Goal: Information Seeking & Learning: Learn about a topic

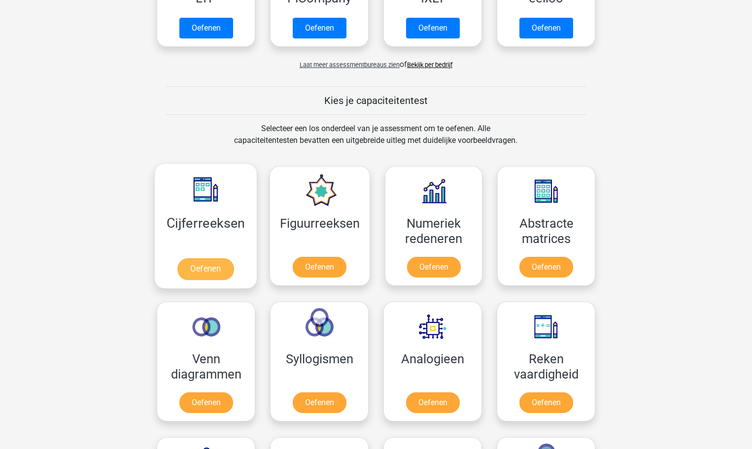
scroll to position [296, 0]
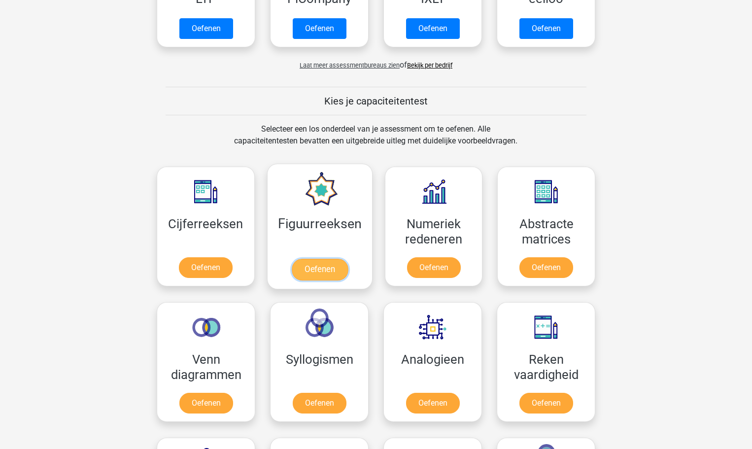
click at [321, 270] on link "Oefenen" at bounding box center [319, 270] width 56 height 22
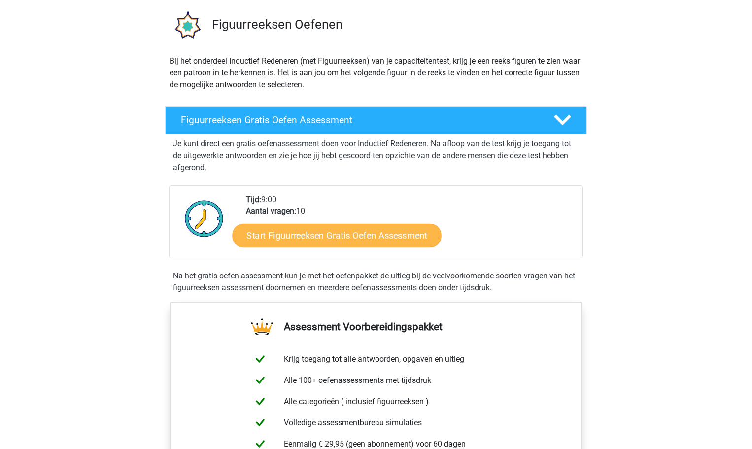
scroll to position [148, 0]
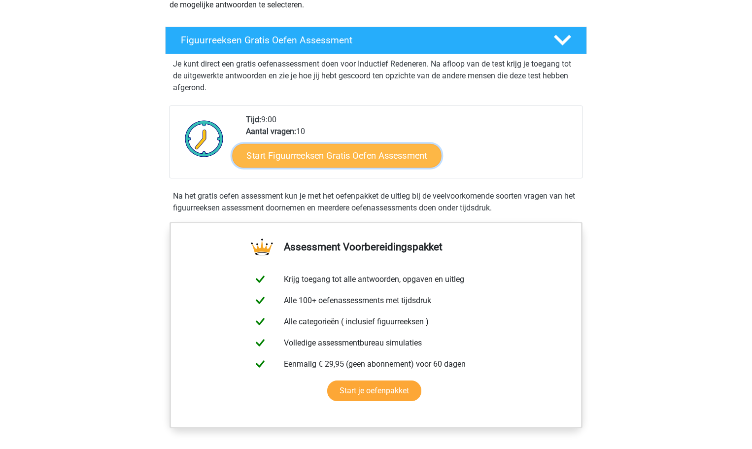
click at [313, 158] on link "Start Figuurreeksen Gratis Oefen Assessment" at bounding box center [337, 155] width 209 height 24
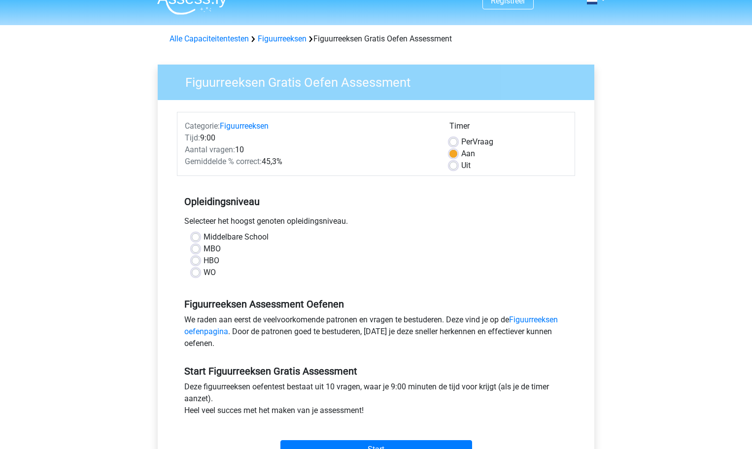
scroll to position [49, 0]
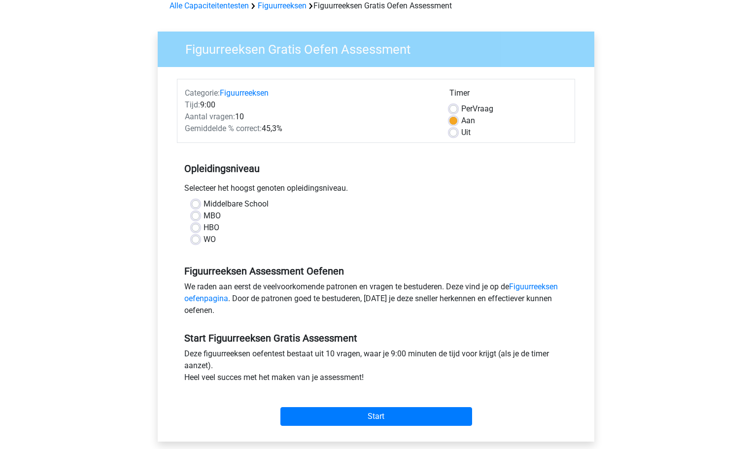
click at [203, 202] on label "Middelbare School" at bounding box center [235, 204] width 65 height 12
click at [195, 202] on input "Middelbare School" at bounding box center [196, 203] width 8 height 10
radio input "true"
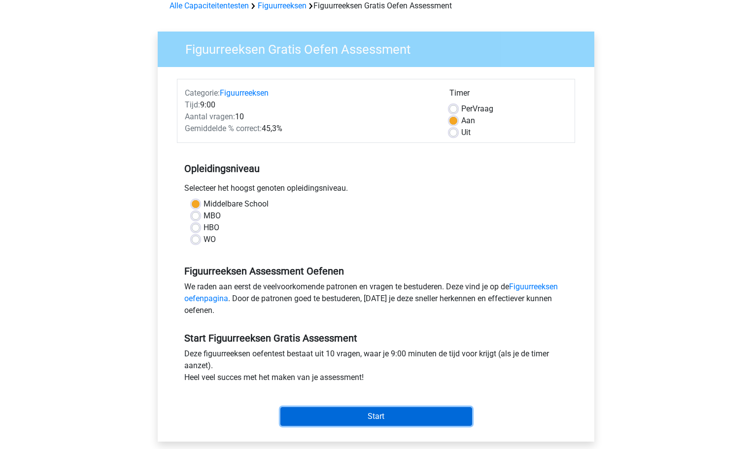
click at [380, 414] on input "Start" at bounding box center [376, 416] width 192 height 19
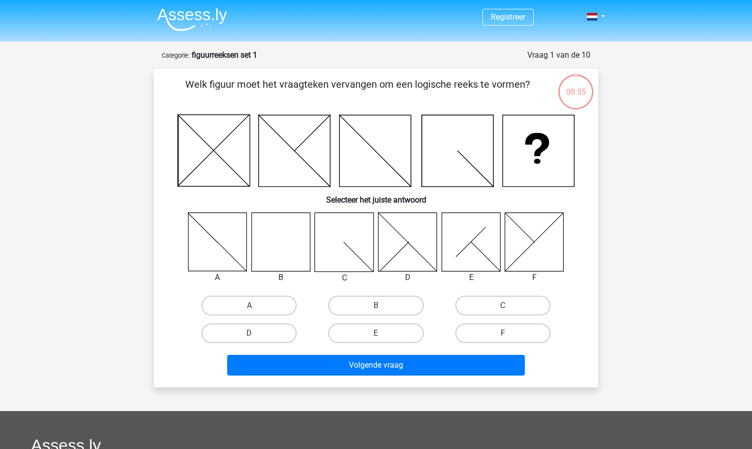
click at [283, 245] on icon at bounding box center [280, 241] width 59 height 59
click at [387, 304] on label "B" at bounding box center [375, 306] width 95 height 20
click at [382, 305] on input "B" at bounding box center [379, 308] width 6 height 6
radio input "true"
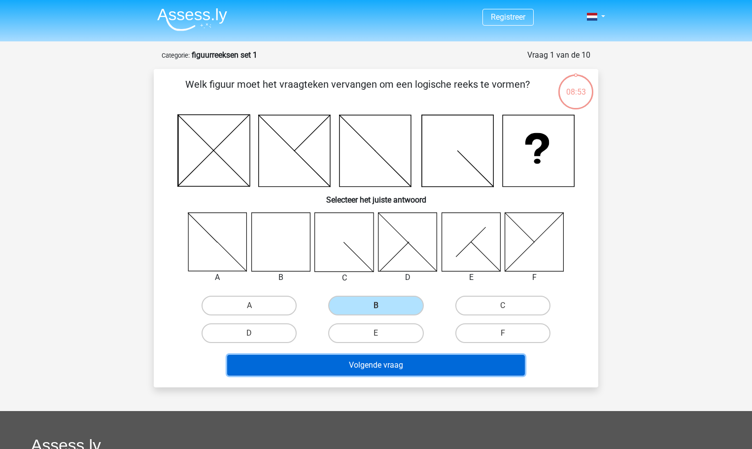
click at [373, 361] on button "Volgende vraag" at bounding box center [376, 365] width 298 height 21
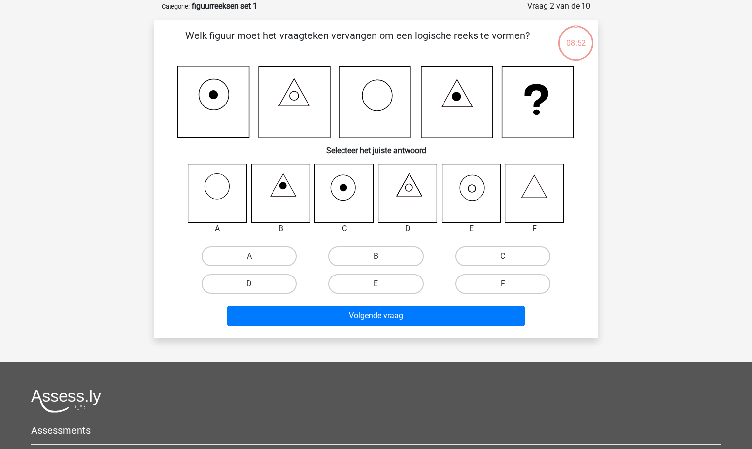
scroll to position [49, 0]
click at [372, 286] on label "E" at bounding box center [375, 283] width 95 height 20
click at [376, 286] on input "E" at bounding box center [379, 286] width 6 height 6
radio input "true"
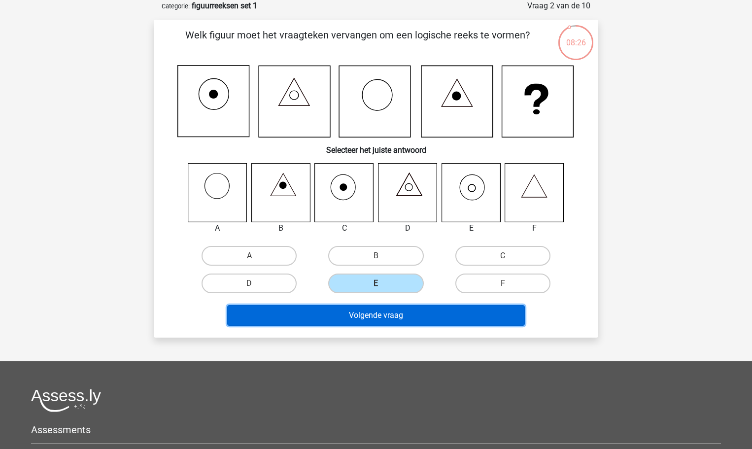
click at [383, 311] on button "Volgende vraag" at bounding box center [376, 315] width 298 height 21
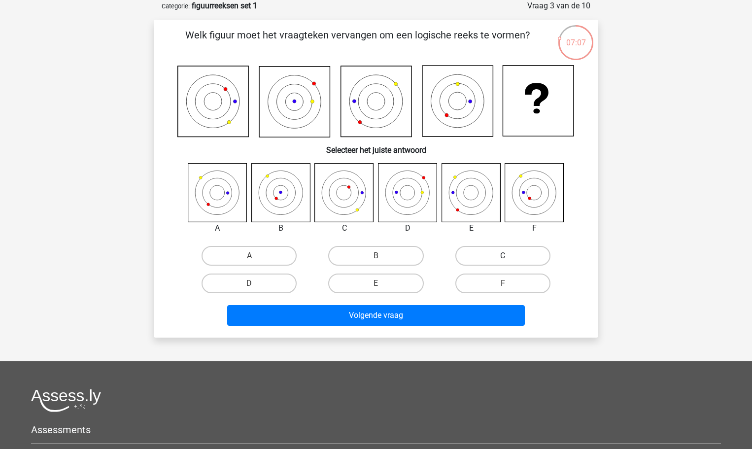
click at [510, 261] on label "C" at bounding box center [502, 256] width 95 height 20
click at [509, 261] on input "C" at bounding box center [506, 259] width 6 height 6
radio input "true"
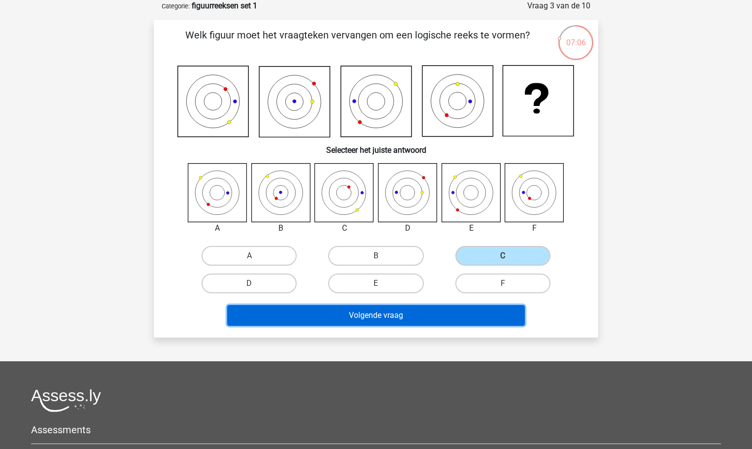
click at [433, 316] on button "Volgende vraag" at bounding box center [376, 315] width 298 height 21
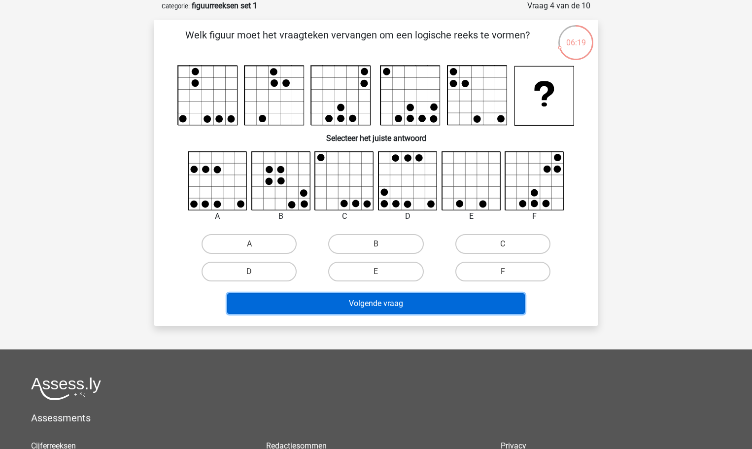
click at [287, 306] on button "Volgende vraag" at bounding box center [376, 303] width 298 height 21
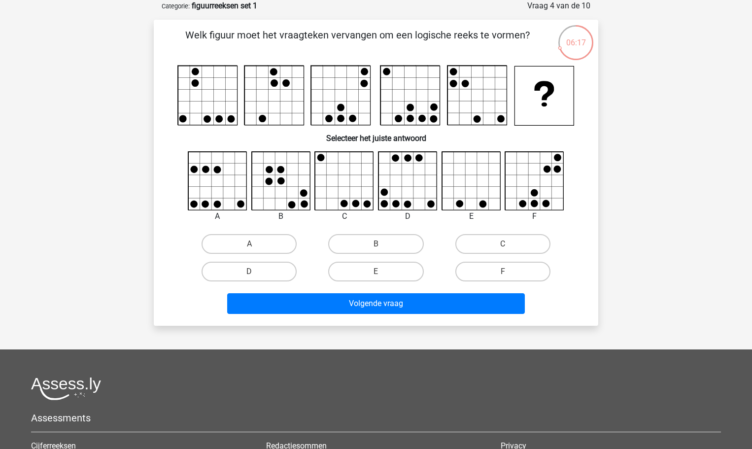
click at [278, 222] on div "B" at bounding box center [281, 216] width 74 height 12
click at [279, 276] on label "D" at bounding box center [249, 272] width 95 height 20
click at [256, 276] on input "D" at bounding box center [252, 274] width 6 height 6
radio input "true"
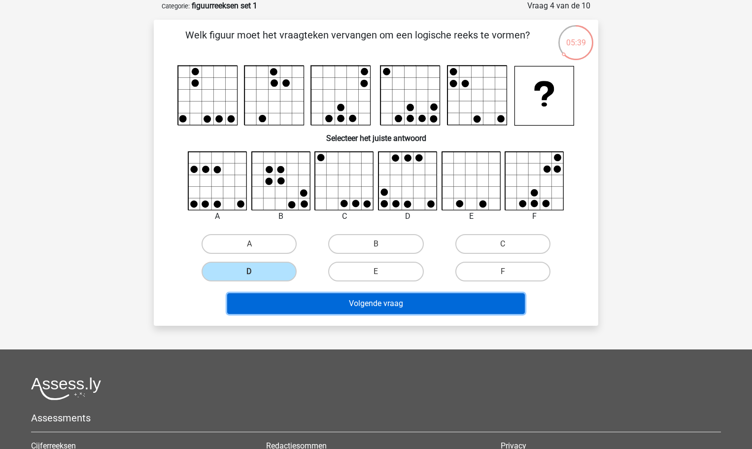
click at [307, 298] on button "Volgende vraag" at bounding box center [376, 303] width 298 height 21
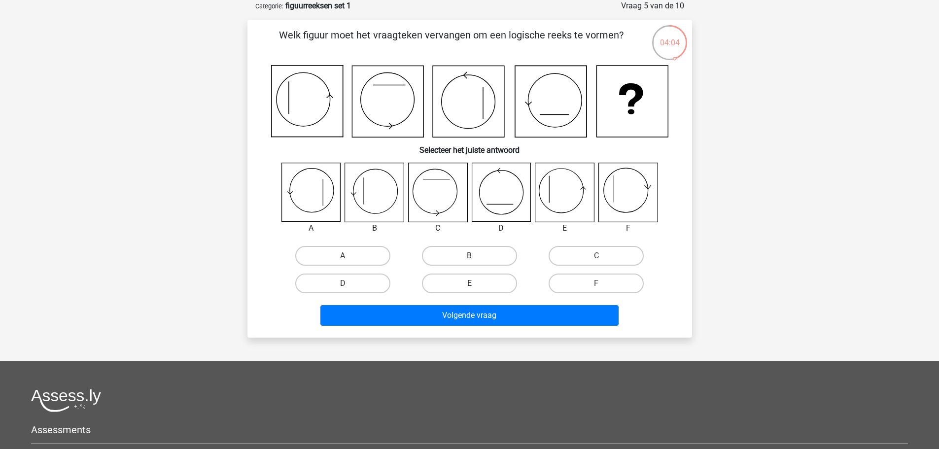
click at [434, 282] on label "E" at bounding box center [469, 283] width 95 height 20
click at [469, 283] on input "E" at bounding box center [472, 286] width 6 height 6
radio input "true"
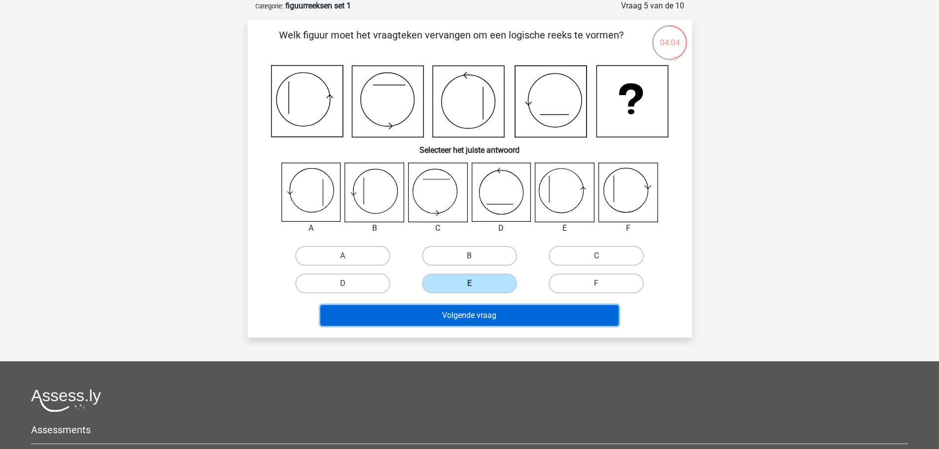
click at [456, 313] on button "Volgende vraag" at bounding box center [469, 315] width 298 height 21
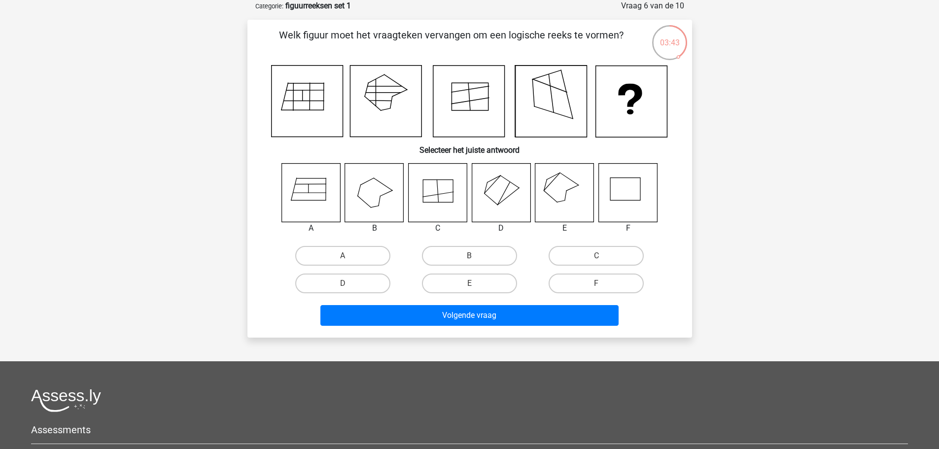
click at [569, 187] on icon at bounding box center [564, 192] width 59 height 59
click at [486, 286] on label "E" at bounding box center [469, 283] width 95 height 20
click at [475, 286] on input "E" at bounding box center [472, 286] width 6 height 6
radio input "true"
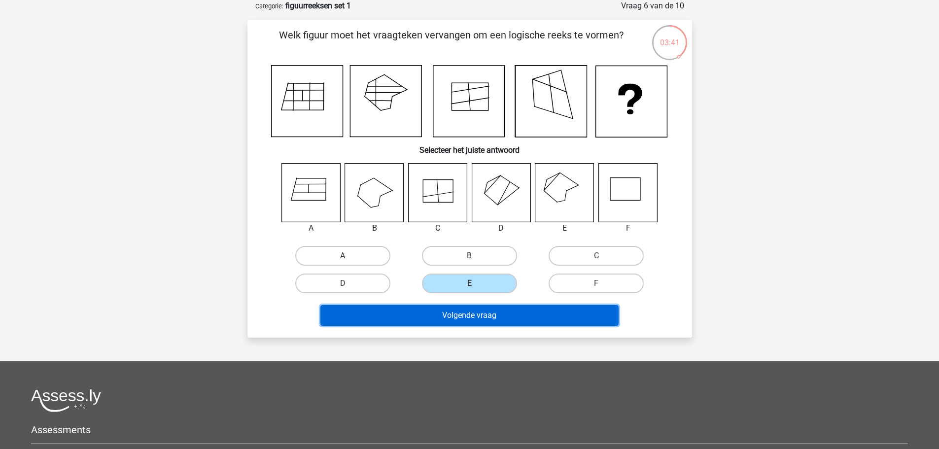
click at [493, 305] on button "Volgende vraag" at bounding box center [469, 315] width 298 height 21
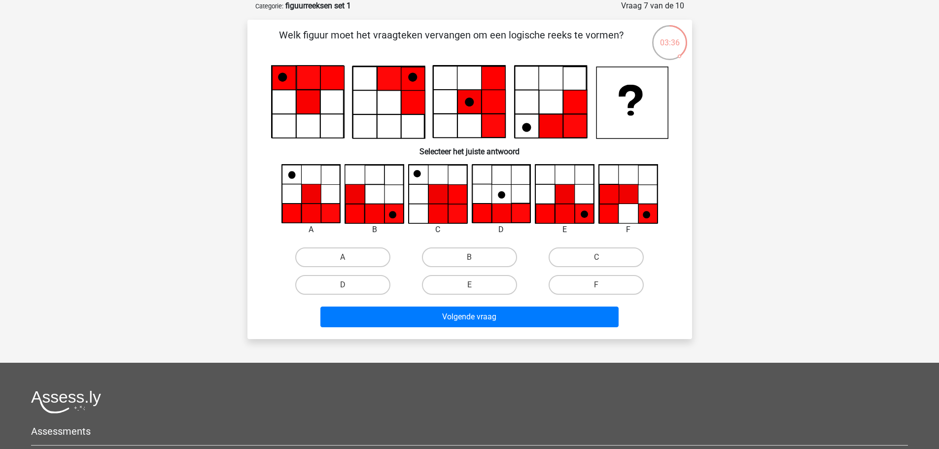
drag, startPoint x: 294, startPoint y: 59, endPoint x: 272, endPoint y: 42, distance: 27.4
click at [272, 42] on p "Welk figuur moet het vraagteken vervangen om een logische reeks te vormen?" at bounding box center [451, 43] width 376 height 30
click at [567, 192] on icon at bounding box center [564, 193] width 19 height 19
click at [475, 288] on input "E" at bounding box center [472, 288] width 6 height 6
radio input "true"
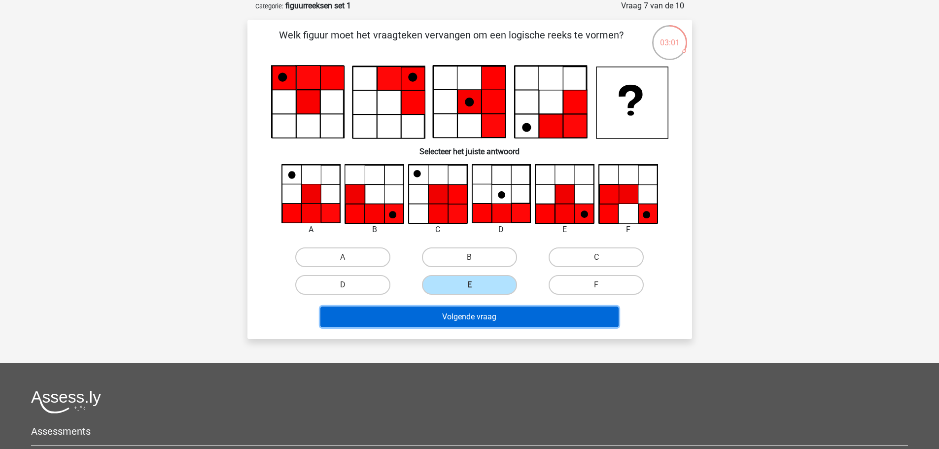
click at [478, 315] on button "Volgende vraag" at bounding box center [469, 316] width 298 height 21
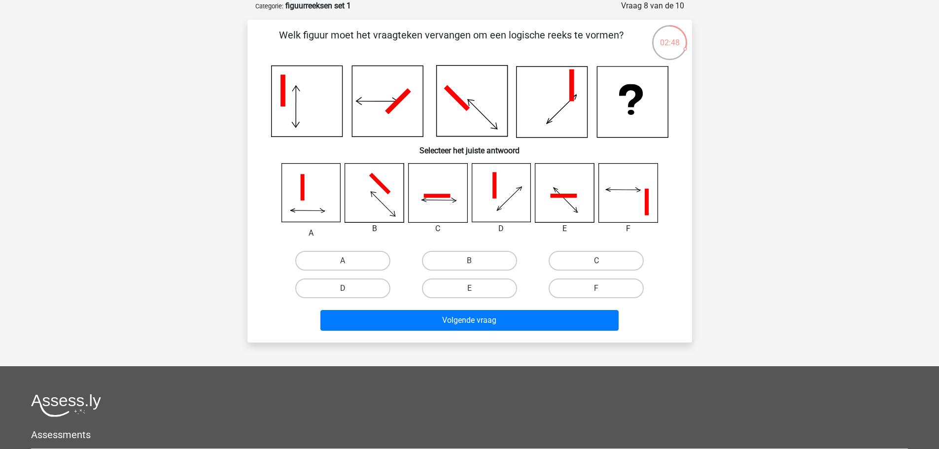
drag, startPoint x: 296, startPoint y: 110, endPoint x: 271, endPoint y: 26, distance: 87.3
click at [271, 26] on div "Welk figuur moet het vraagteken vervangen om een logische reeks te vormen? Sele…" at bounding box center [469, 181] width 444 height 323
drag, startPoint x: 364, startPoint y: 294, endPoint x: 377, endPoint y: 297, distance: 13.7
click at [372, 294] on label "D" at bounding box center [342, 288] width 95 height 20
click at [349, 294] on input "D" at bounding box center [345, 291] width 6 height 6
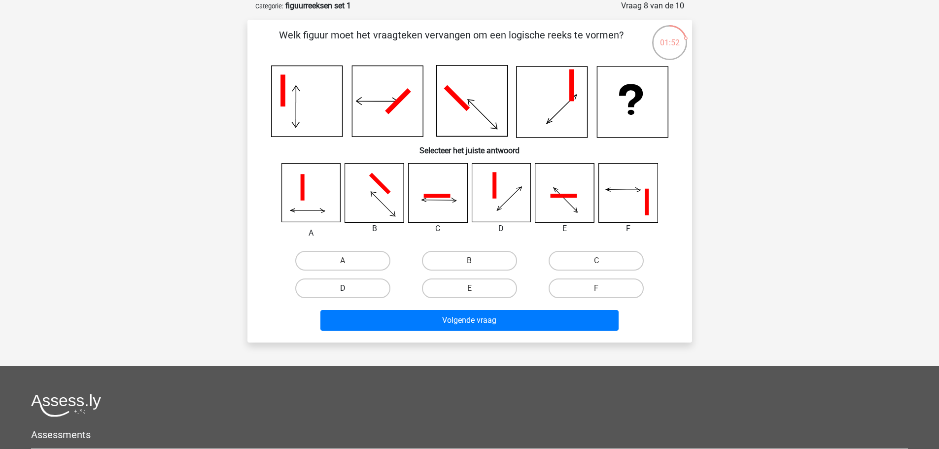
radio input "true"
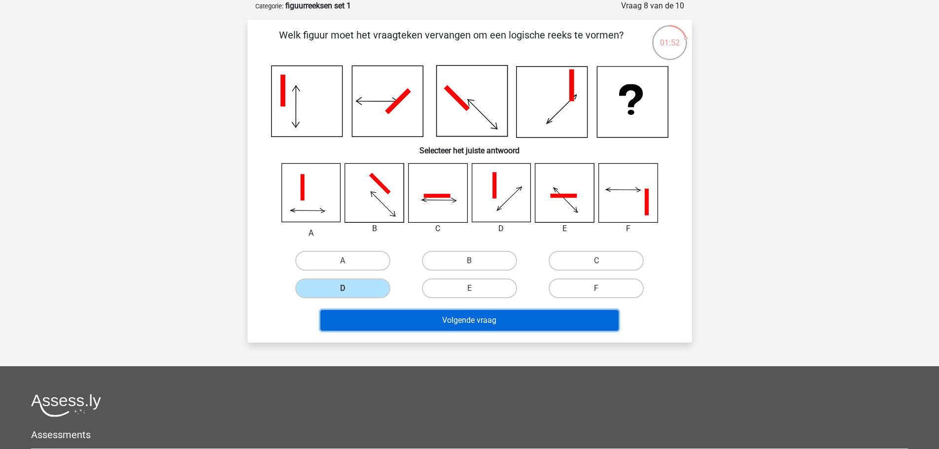
click at [403, 326] on button "Volgende vraag" at bounding box center [469, 320] width 298 height 21
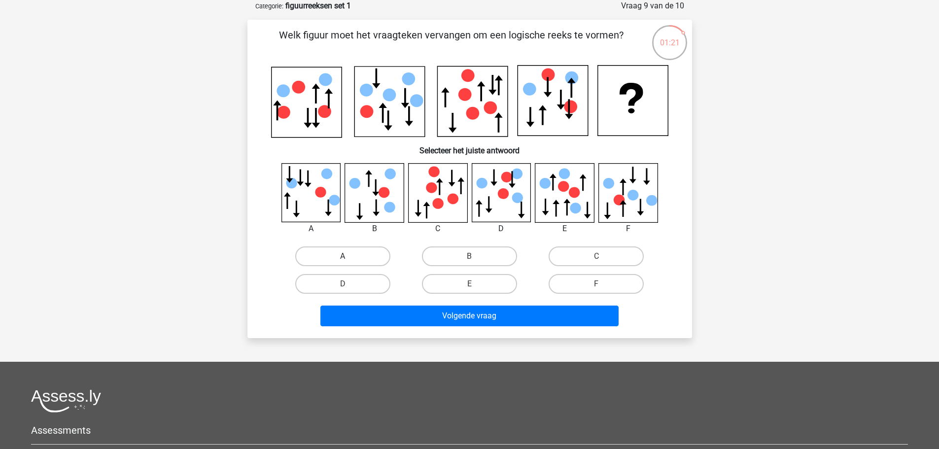
click at [363, 256] on label "A" at bounding box center [342, 256] width 95 height 20
click at [349, 256] on input "A" at bounding box center [345, 259] width 6 height 6
radio input "true"
click at [370, 281] on label "D" at bounding box center [342, 284] width 95 height 20
click at [349, 284] on input "D" at bounding box center [345, 287] width 6 height 6
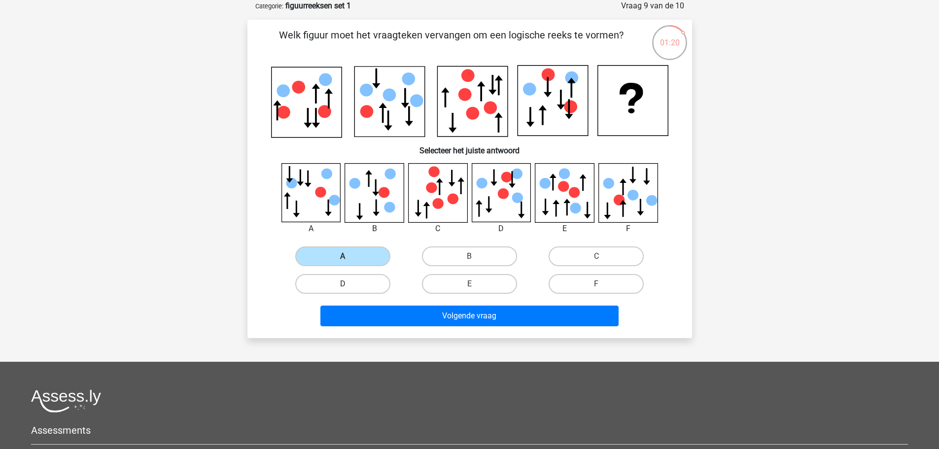
radio input "true"
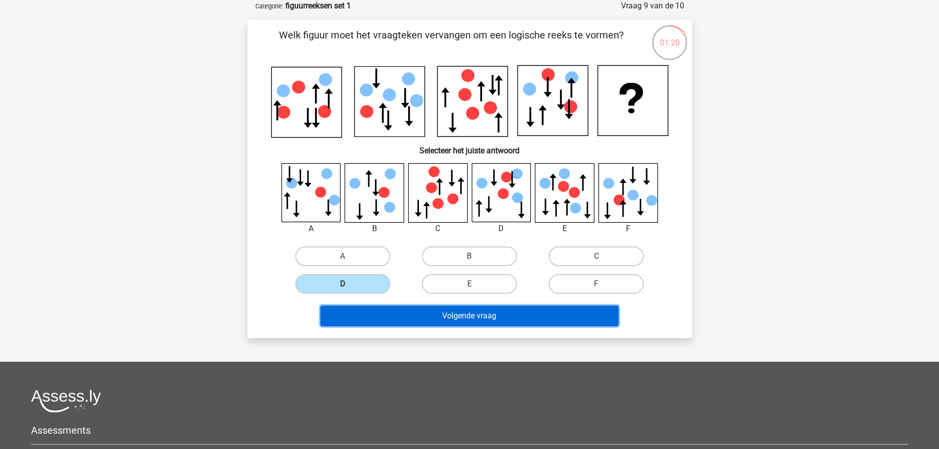
click at [397, 320] on button "Volgende vraag" at bounding box center [469, 315] width 298 height 21
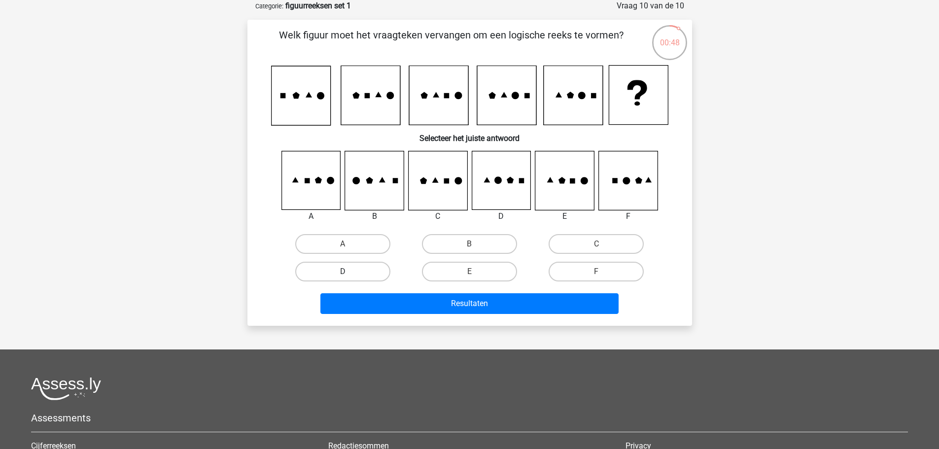
click at [359, 274] on label "D" at bounding box center [342, 272] width 95 height 20
click at [349, 274] on input "D" at bounding box center [345, 274] width 6 height 6
radio input "true"
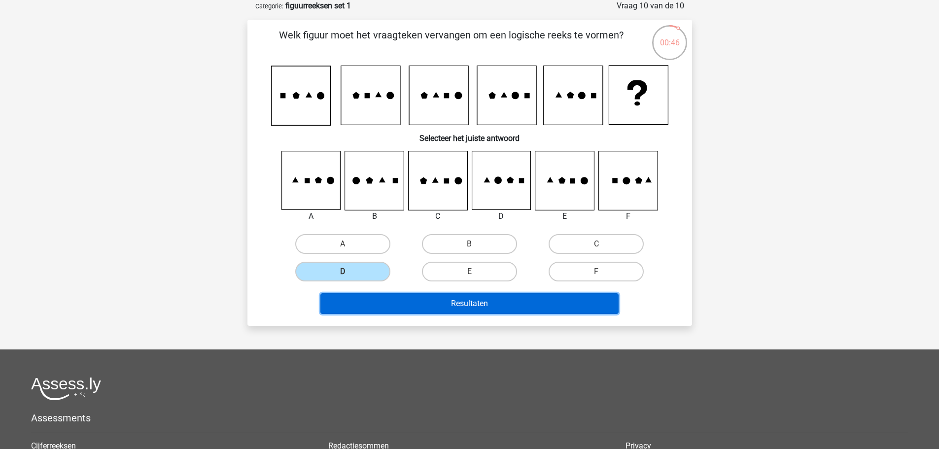
click at [446, 307] on button "Resultaten" at bounding box center [469, 303] width 298 height 21
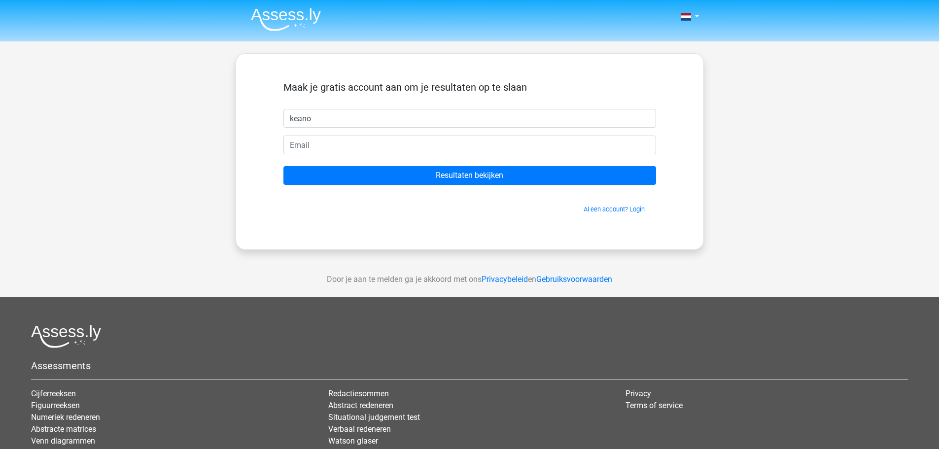
type input "keano"
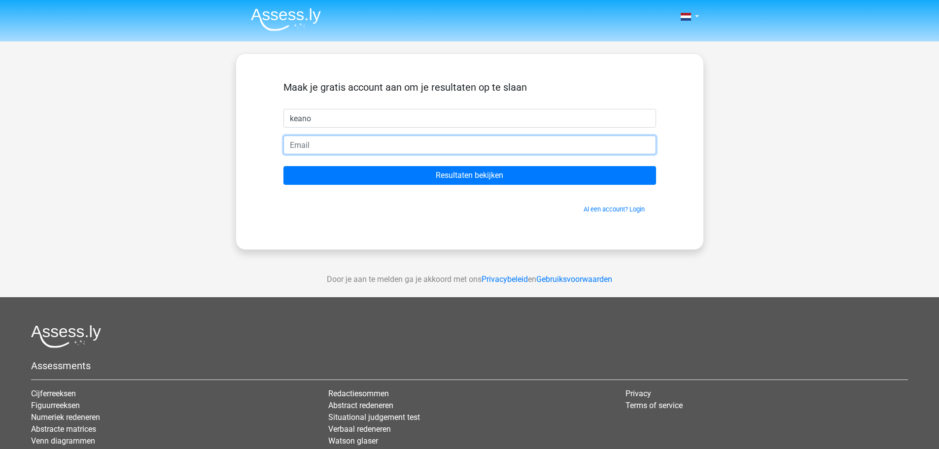
click at [432, 150] on input "email" at bounding box center [469, 144] width 372 height 19
type input "[EMAIL_ADDRESS][DOMAIN_NAME]"
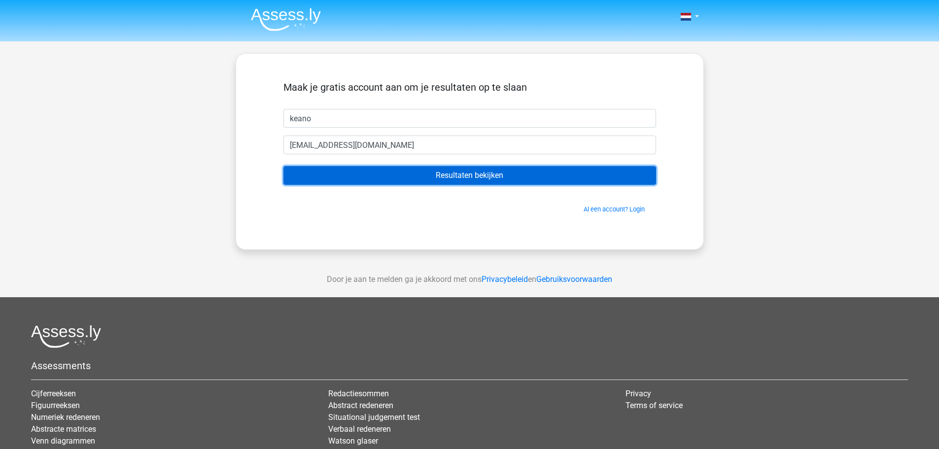
click at [396, 172] on input "Resultaten bekijken" at bounding box center [469, 175] width 372 height 19
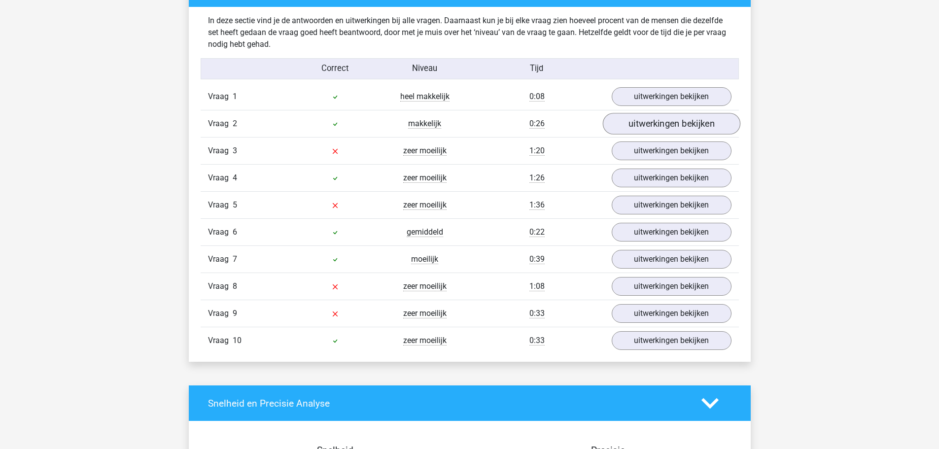
scroll to position [788, 0]
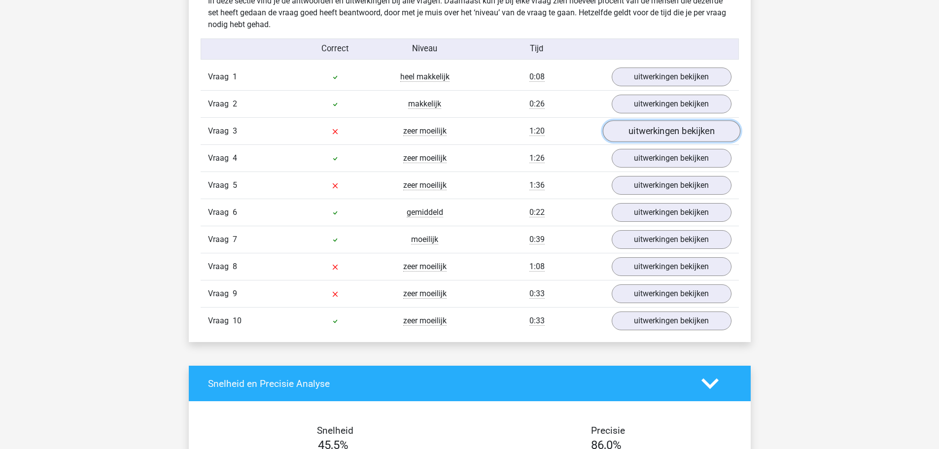
click at [656, 135] on link "uitwerkingen bekijken" at bounding box center [670, 132] width 137 height 22
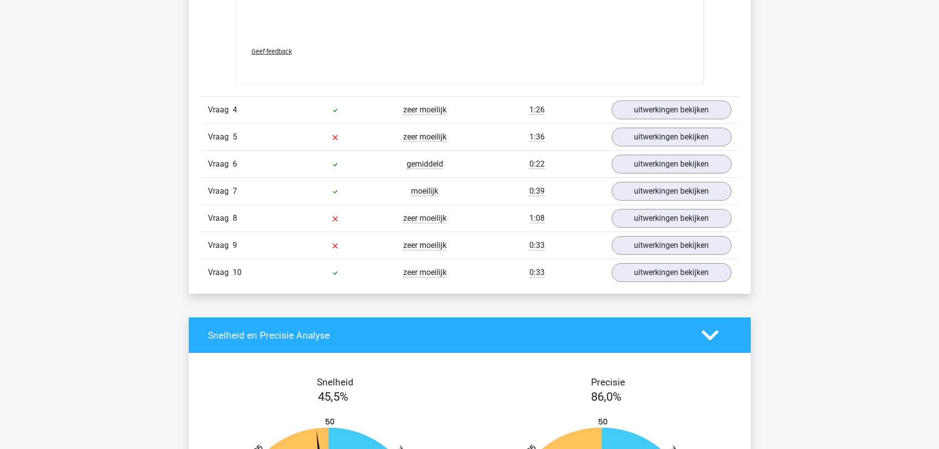
scroll to position [1675, 0]
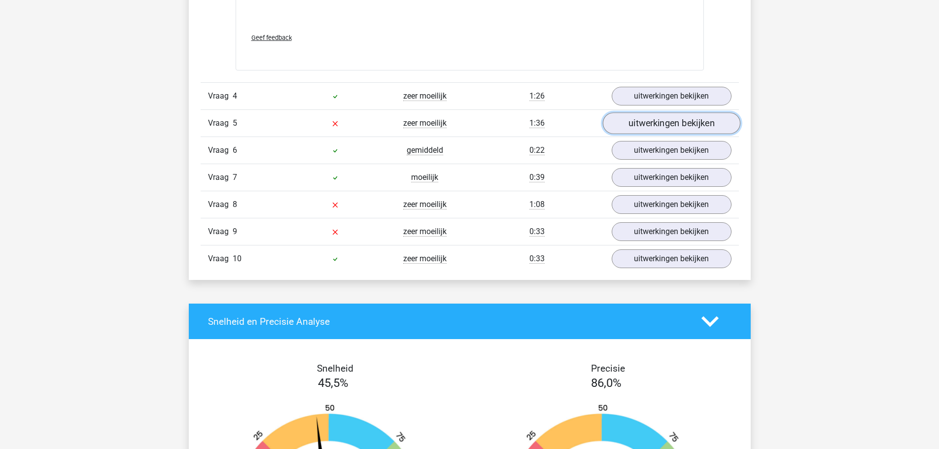
click at [639, 123] on link "uitwerkingen bekijken" at bounding box center [670, 124] width 137 height 22
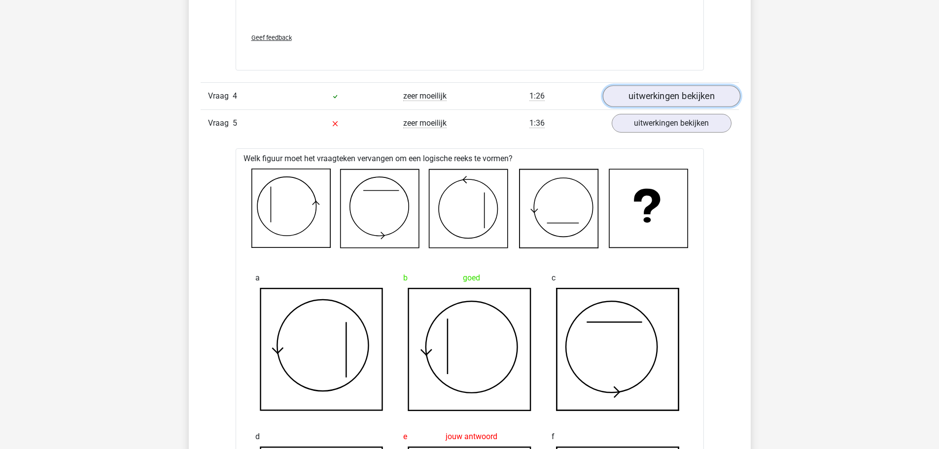
click at [647, 90] on link "uitwerkingen bekijken" at bounding box center [670, 97] width 137 height 22
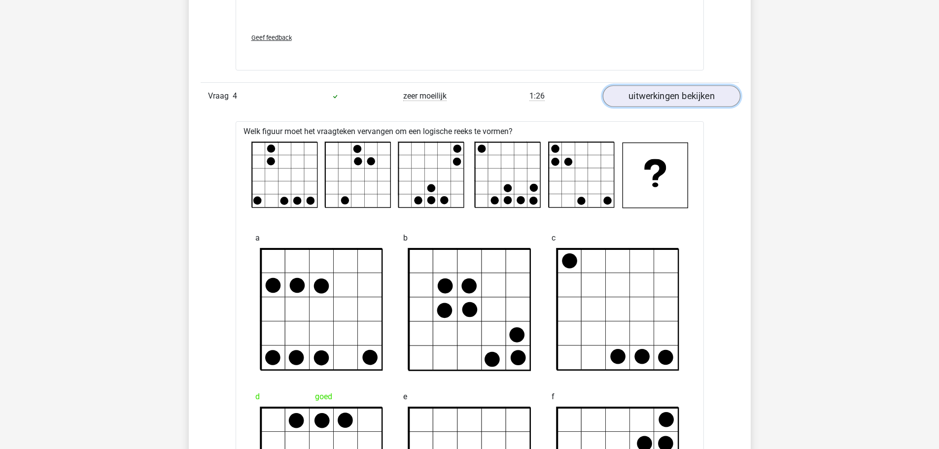
click at [647, 92] on link "uitwerkingen bekijken" at bounding box center [670, 97] width 137 height 22
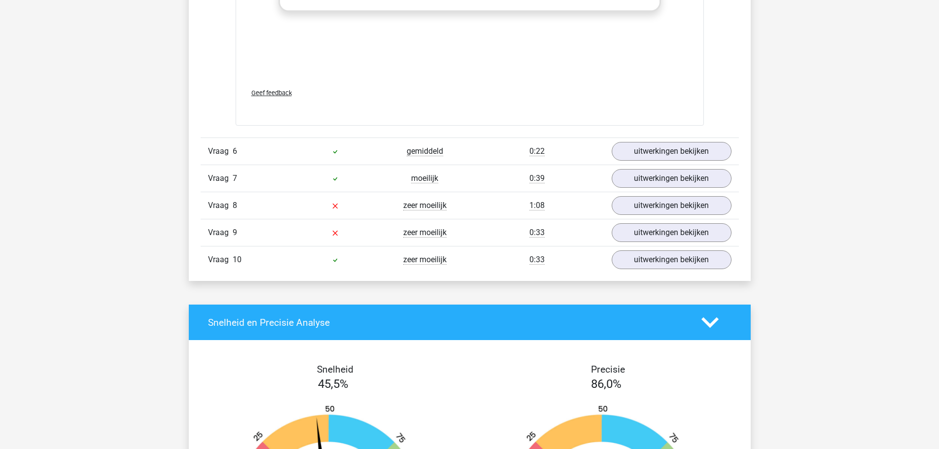
scroll to position [2562, 0]
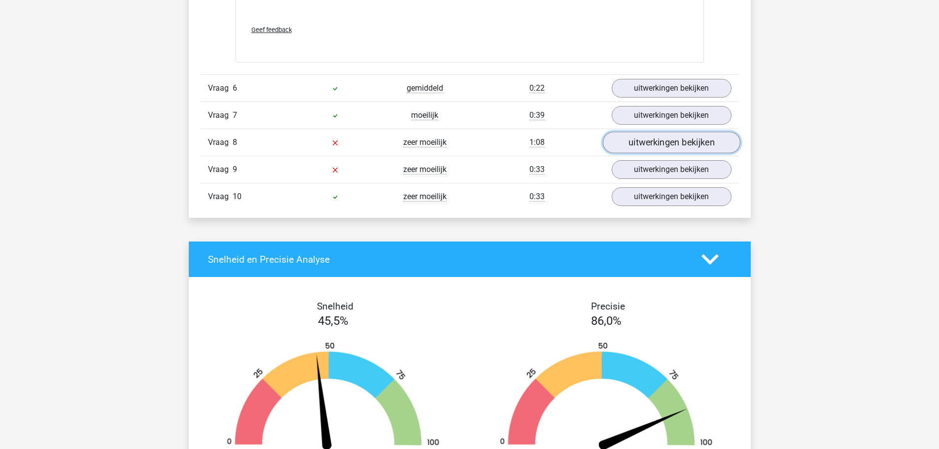
click at [662, 144] on link "uitwerkingen bekijken" at bounding box center [670, 143] width 137 height 22
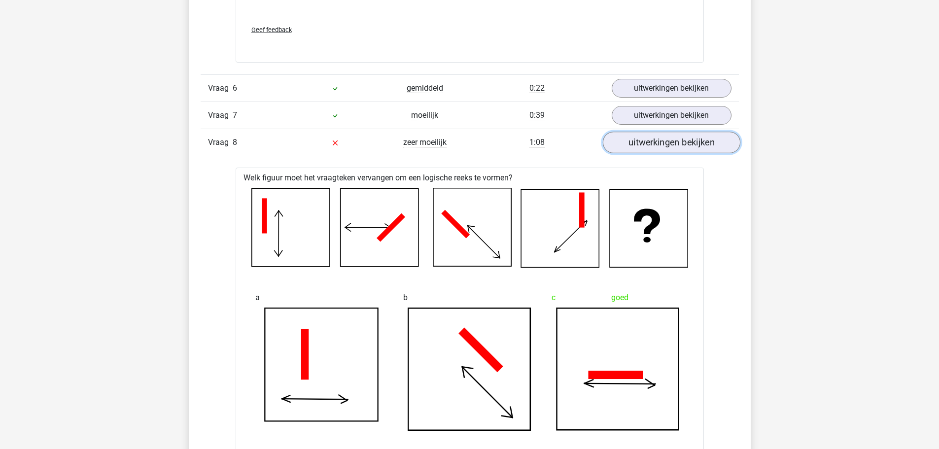
click at [657, 143] on link "uitwerkingen bekijken" at bounding box center [670, 143] width 137 height 22
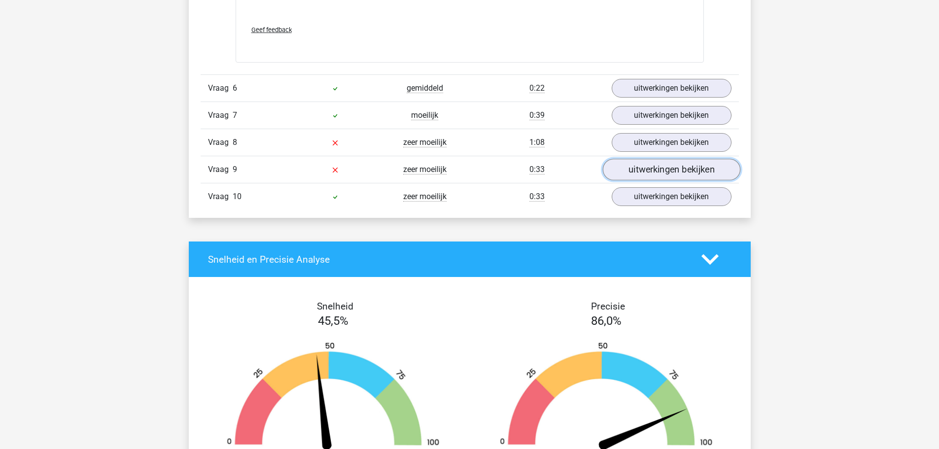
click at [657, 173] on link "uitwerkingen bekijken" at bounding box center [670, 170] width 137 height 22
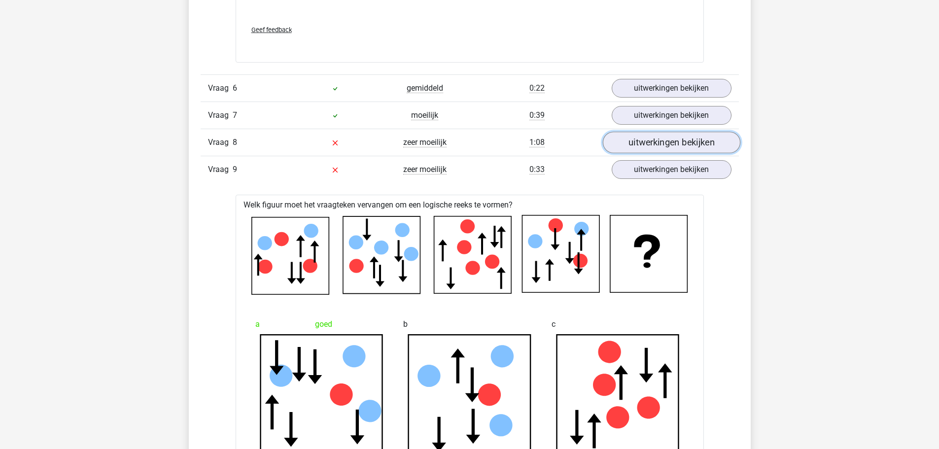
click at [644, 145] on link "uitwerkingen bekijken" at bounding box center [670, 143] width 137 height 22
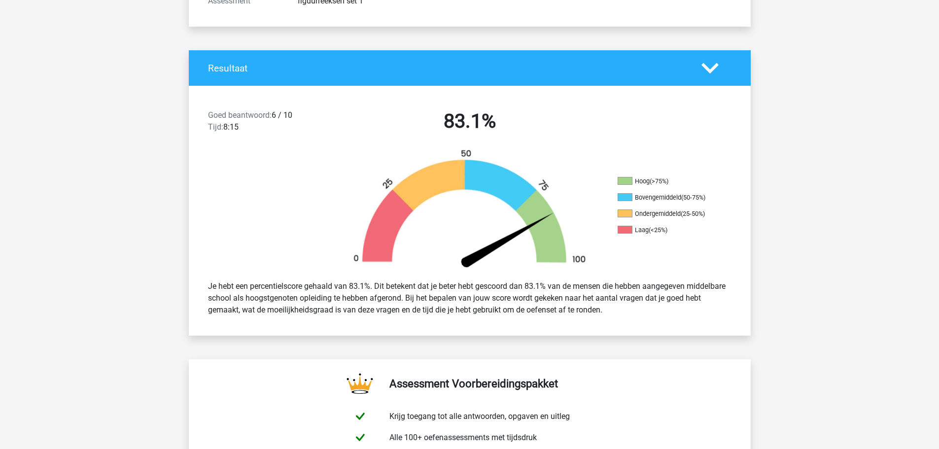
scroll to position [0, 0]
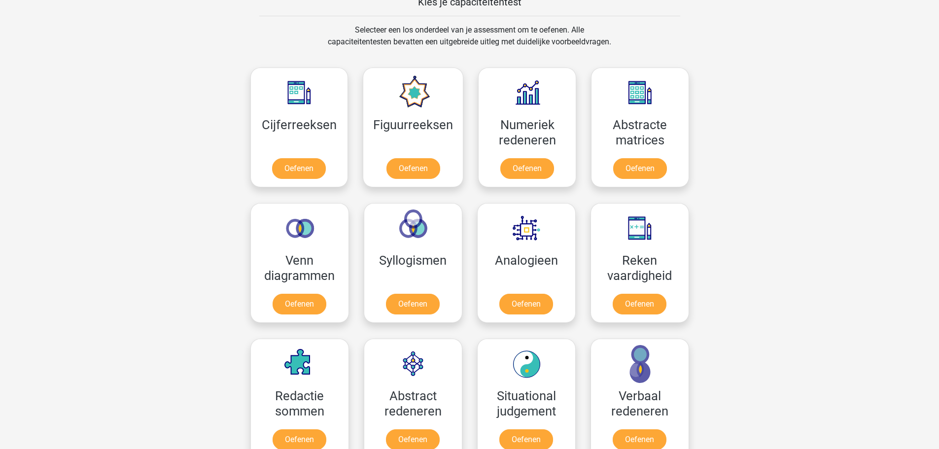
scroll to position [542, 0]
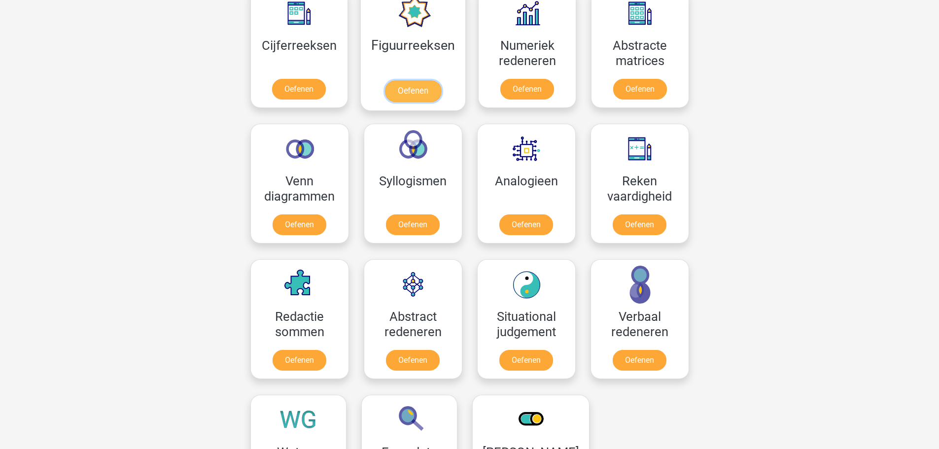
click at [420, 92] on link "Oefenen" at bounding box center [413, 91] width 56 height 22
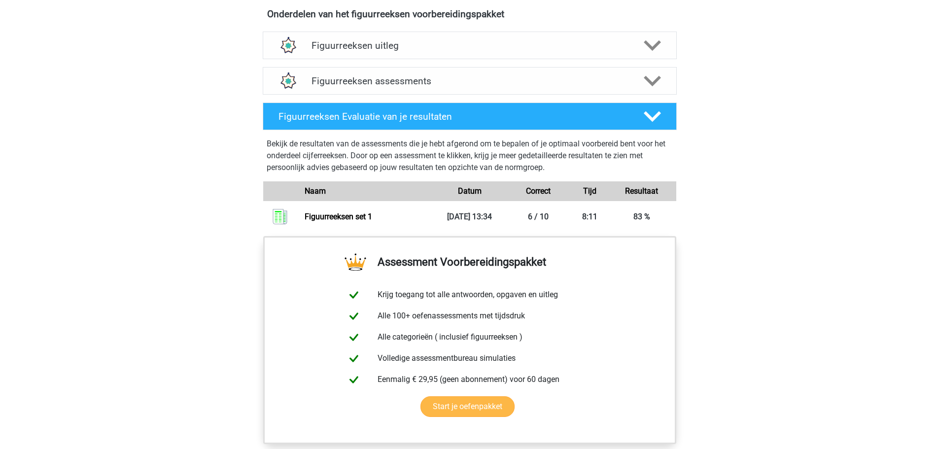
scroll to position [591, 0]
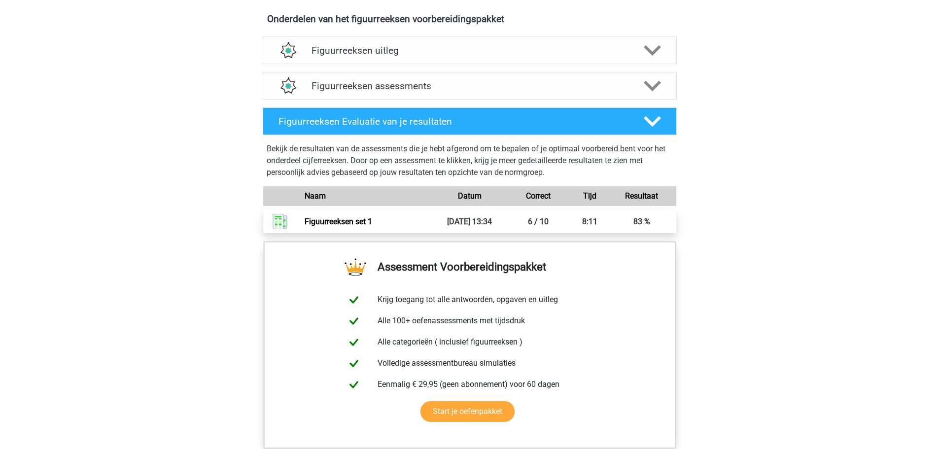
click at [372, 219] on link "Figuurreeksen set 1" at bounding box center [337, 221] width 67 height 9
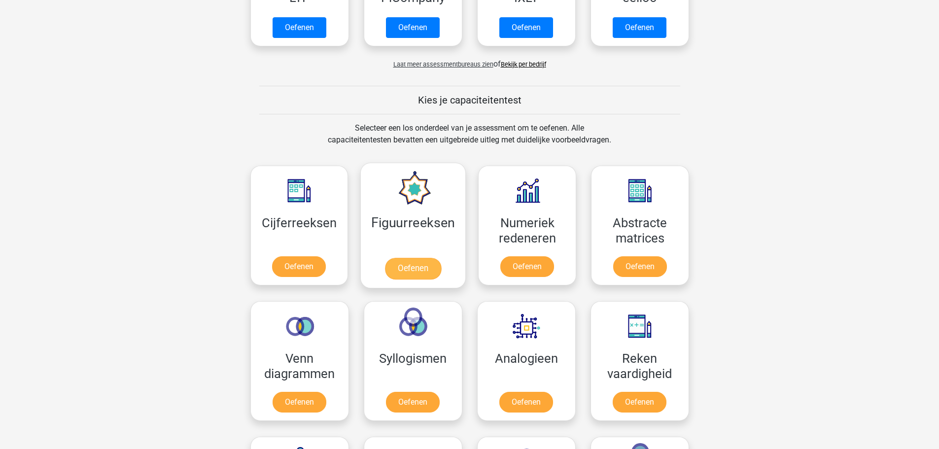
scroll to position [394, 0]
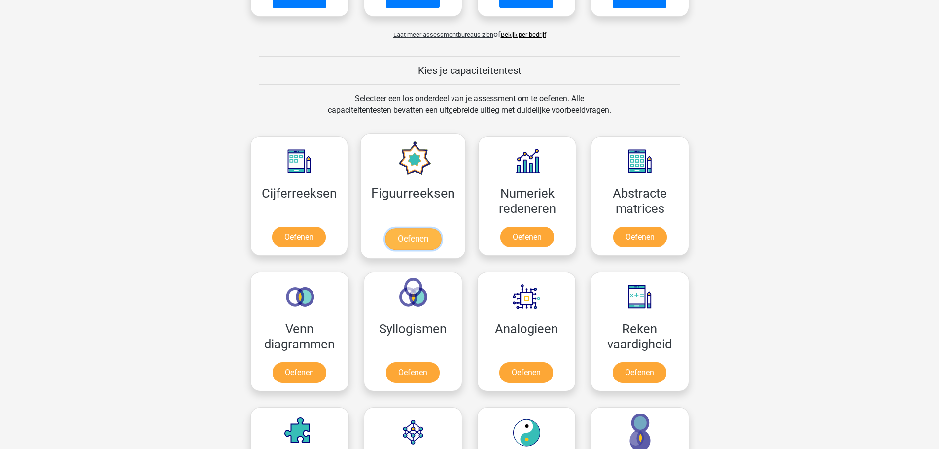
click at [417, 248] on link "Oefenen" at bounding box center [413, 239] width 56 height 22
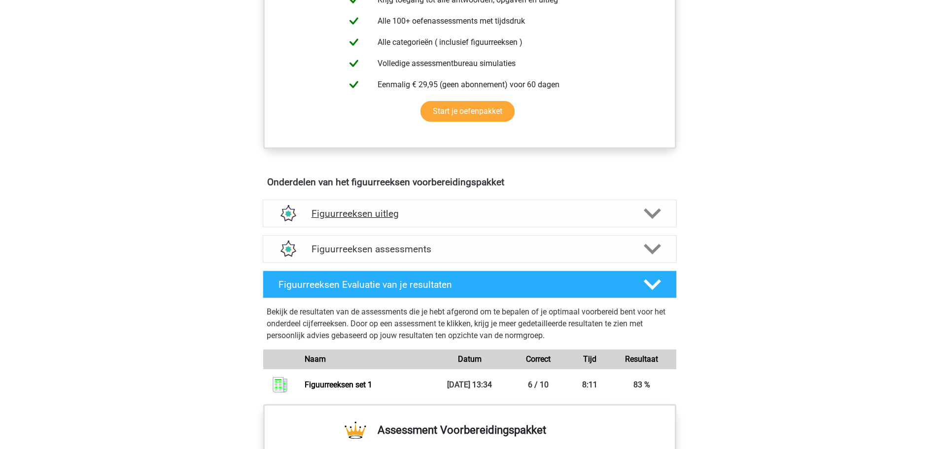
scroll to position [591, 0]
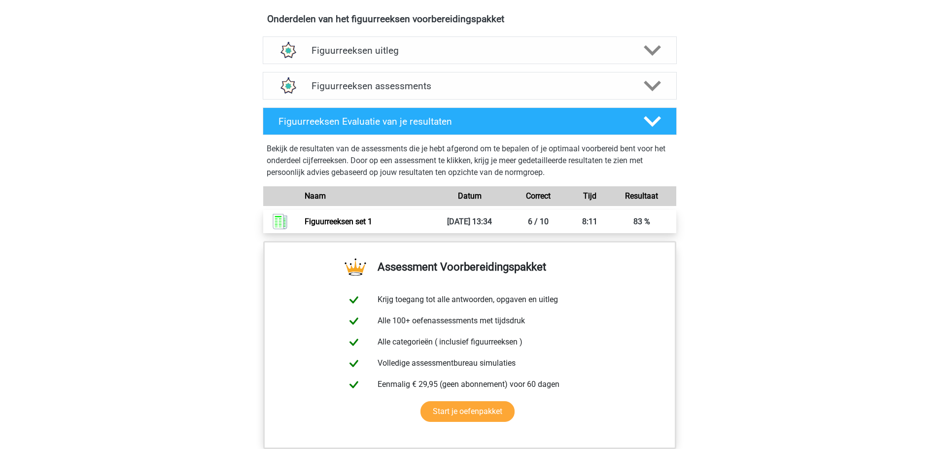
click at [372, 220] on link "Figuurreeksen set 1" at bounding box center [337, 221] width 67 height 9
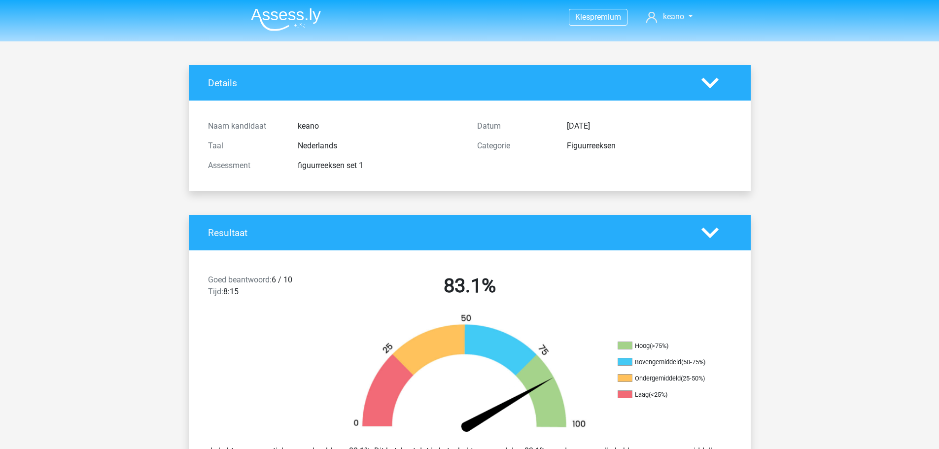
scroll to position [99, 0]
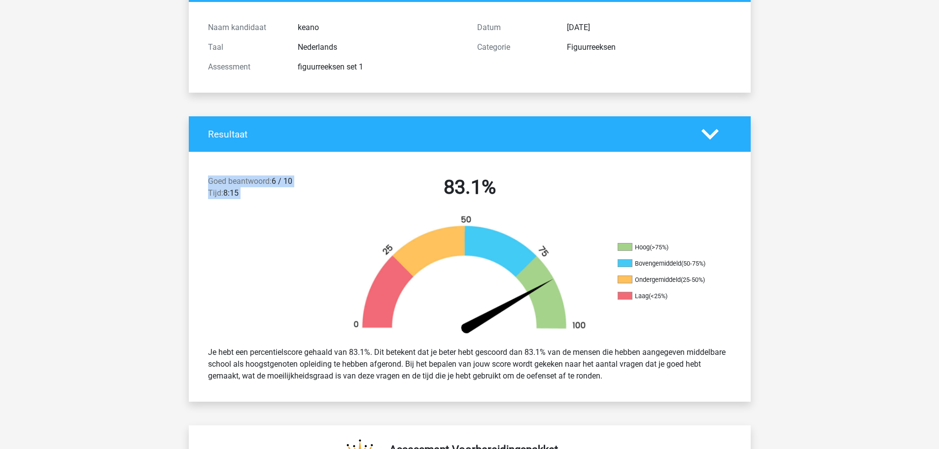
drag, startPoint x: 212, startPoint y: 175, endPoint x: 594, endPoint y: 203, distance: 383.3
click at [414, 186] on div "Goed beantwoord: 6 / 10 Tijd: 8:15 83.1%" at bounding box center [470, 189] width 562 height 51
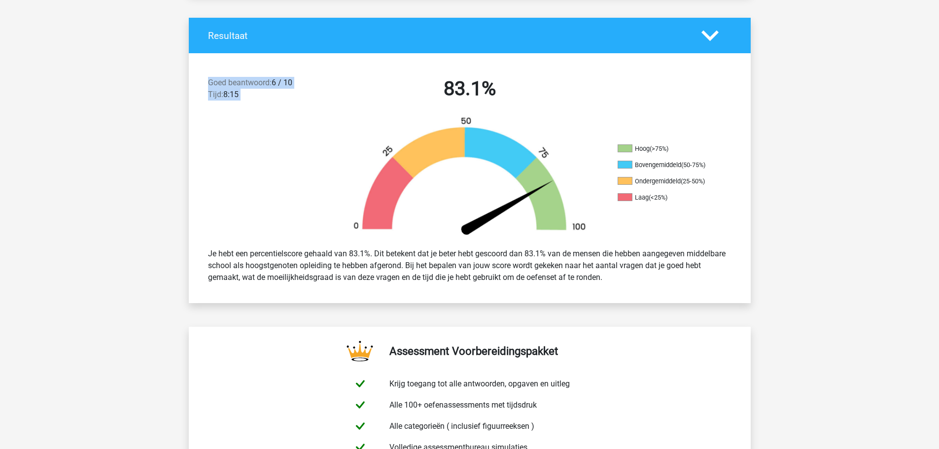
scroll to position [246, 0]
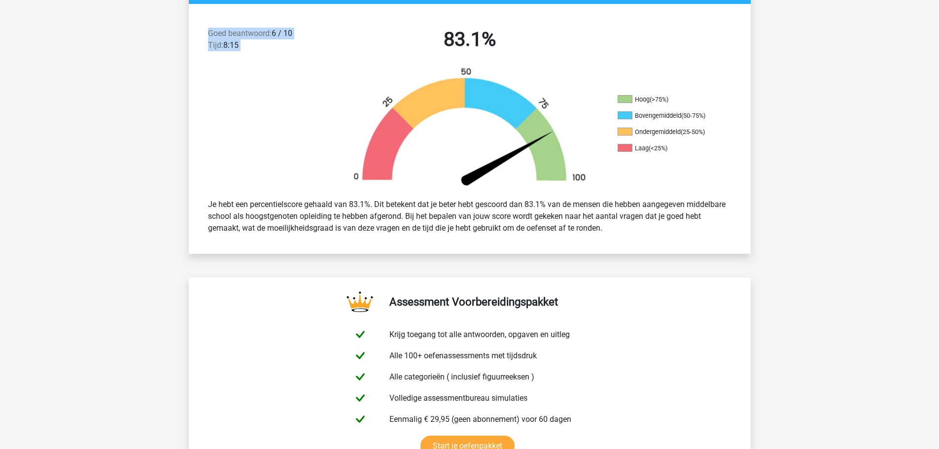
click at [380, 100] on img at bounding box center [469, 129] width 266 height 124
drag, startPoint x: 632, startPoint y: 99, endPoint x: 645, endPoint y: 101, distance: 13.5
click at [645, 102] on li "Hoog (>75%)" at bounding box center [666, 99] width 99 height 9
drag, startPoint x: 635, startPoint y: 116, endPoint x: 666, endPoint y: 116, distance: 30.5
click at [664, 116] on li "Bovengemiddeld (50-75%)" at bounding box center [666, 115] width 99 height 9
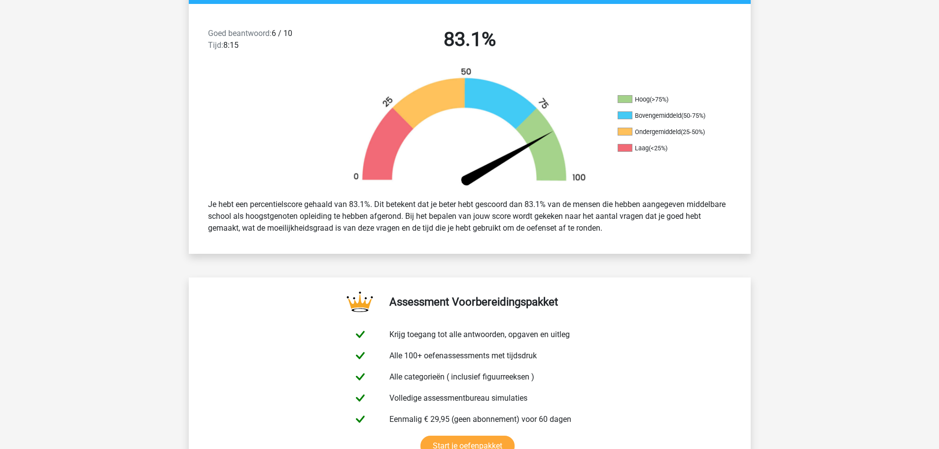
click at [640, 101] on li "Hoog (>75%)" at bounding box center [666, 99] width 99 height 9
click at [641, 99] on li "Hoog (>75%)" at bounding box center [666, 99] width 99 height 9
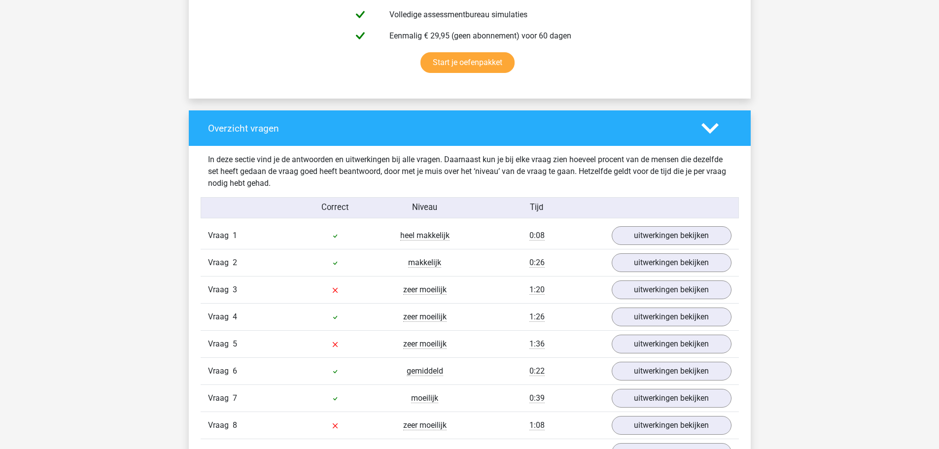
scroll to position [690, 0]
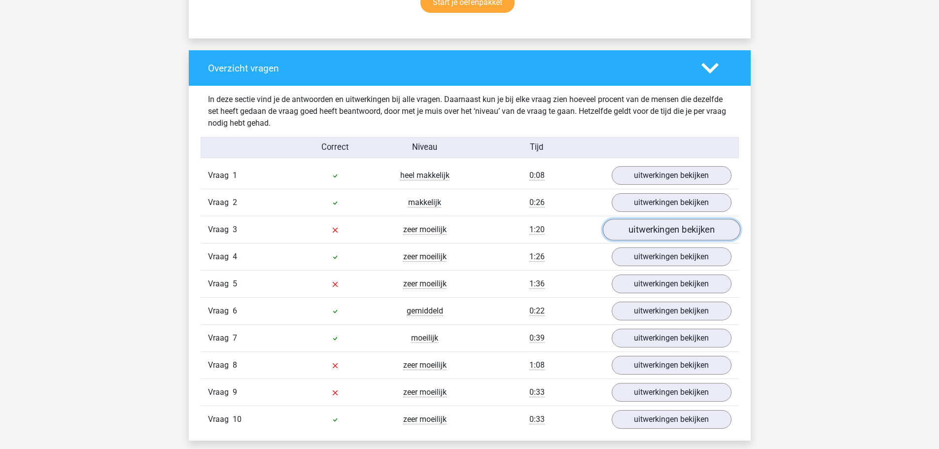
click at [660, 233] on link "uitwerkingen bekijken" at bounding box center [670, 230] width 137 height 22
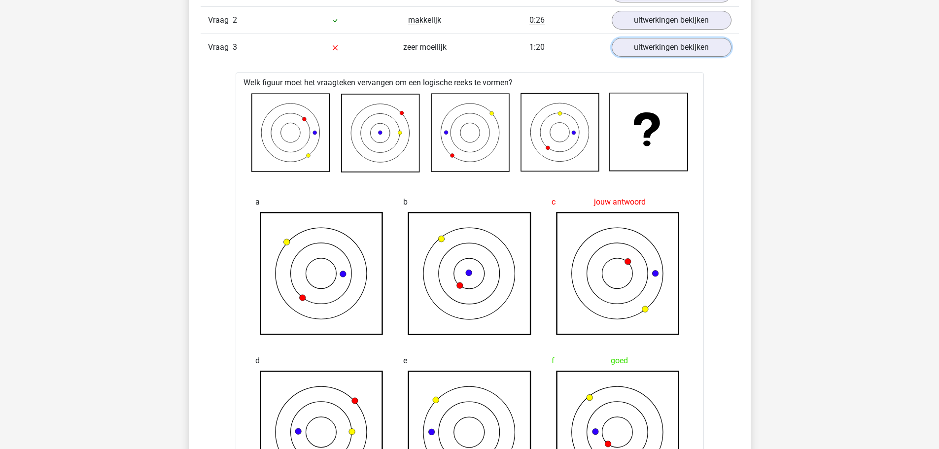
scroll to position [838, 0]
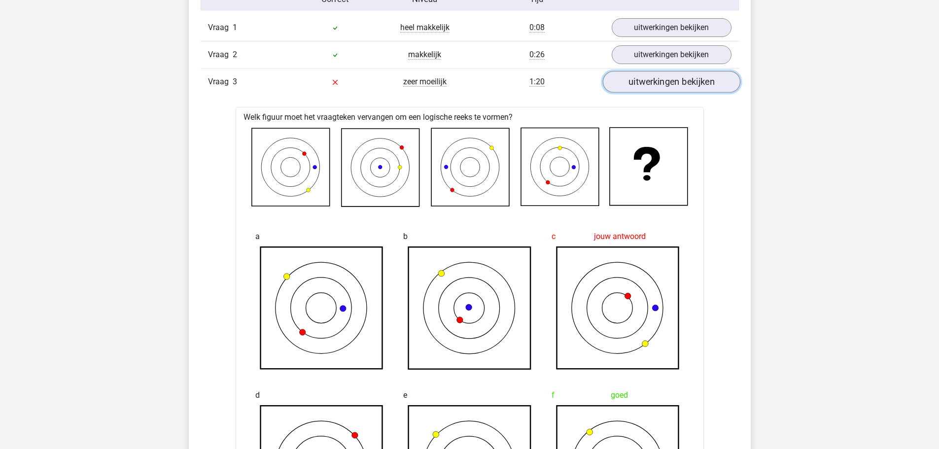
click at [664, 82] on link "uitwerkingen bekijken" at bounding box center [670, 82] width 137 height 22
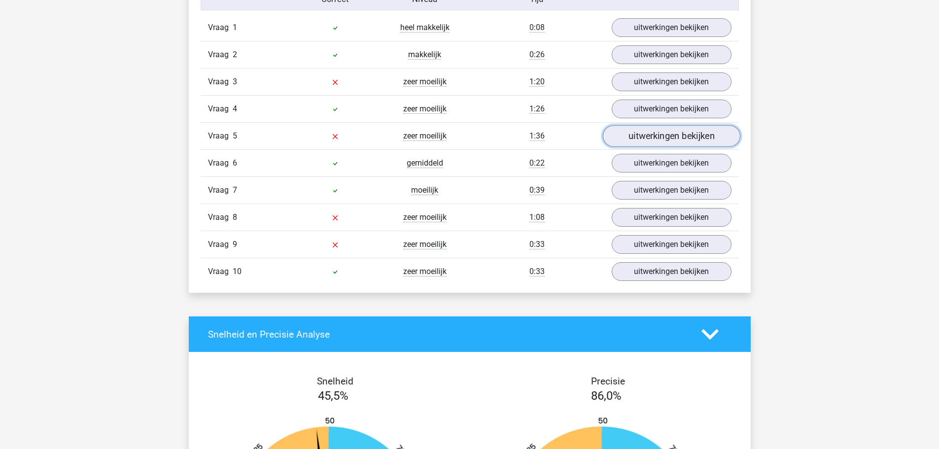
click at [623, 134] on link "uitwerkingen bekijken" at bounding box center [670, 137] width 137 height 22
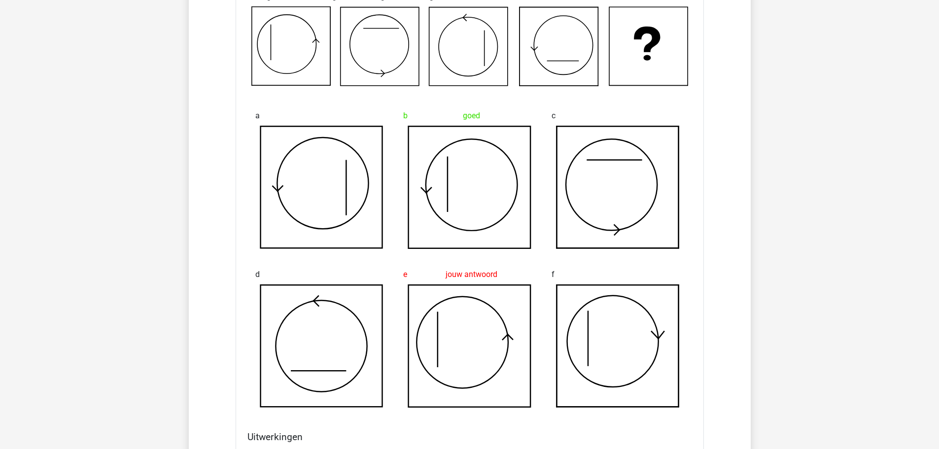
scroll to position [887, 0]
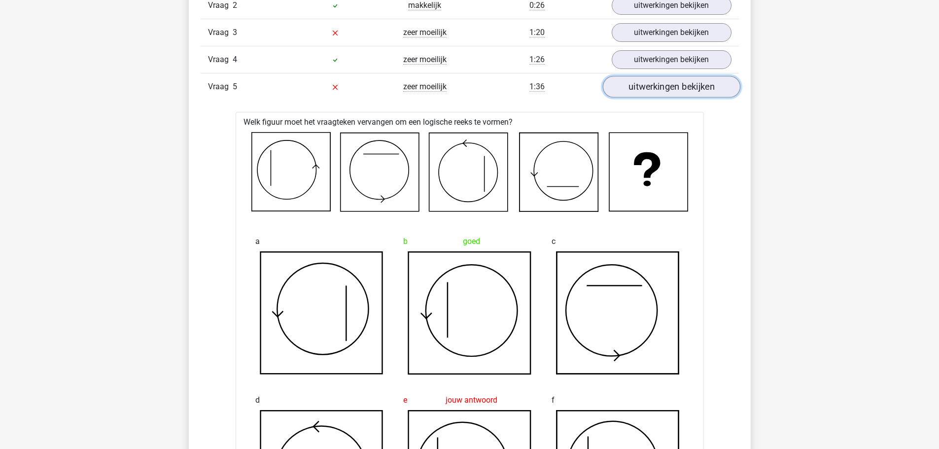
click at [701, 91] on link "uitwerkingen bekijken" at bounding box center [670, 87] width 137 height 22
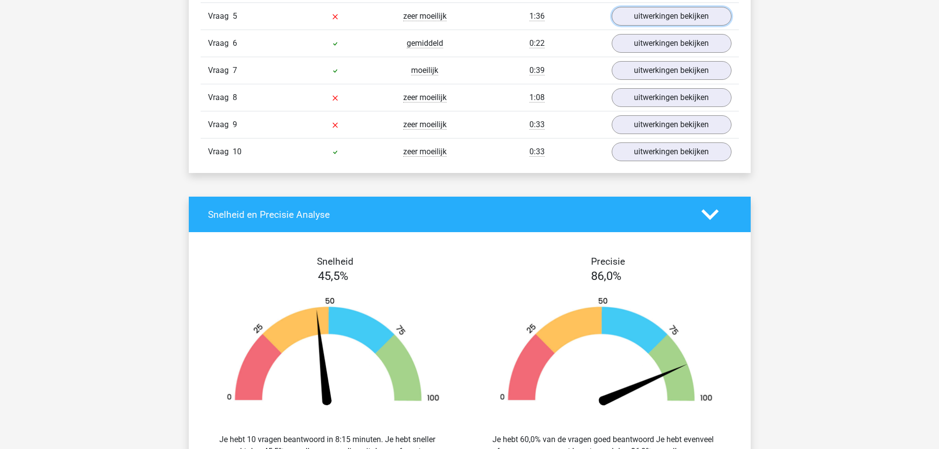
scroll to position [985, 0]
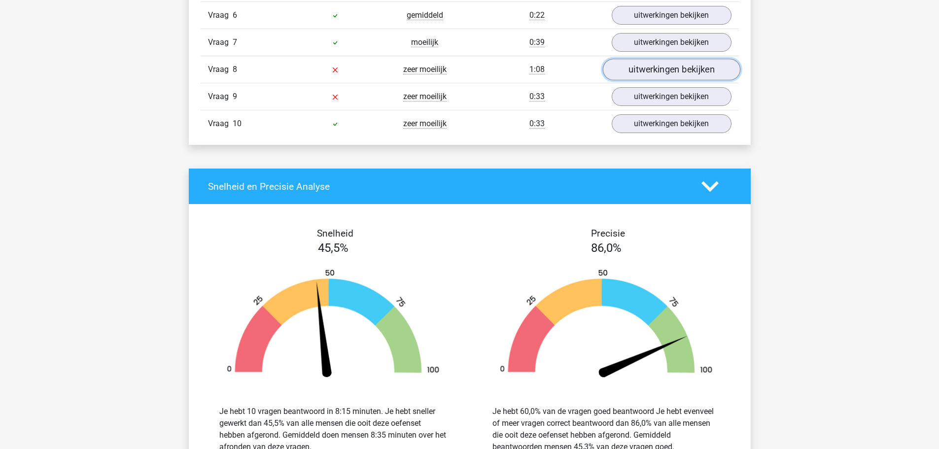
click at [661, 64] on link "uitwerkingen bekijken" at bounding box center [670, 70] width 137 height 22
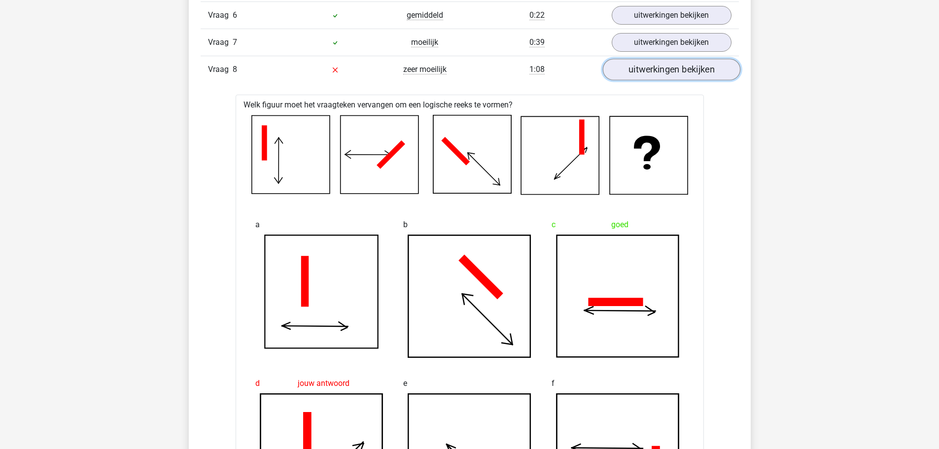
click at [662, 68] on link "uitwerkingen bekijken" at bounding box center [670, 70] width 137 height 22
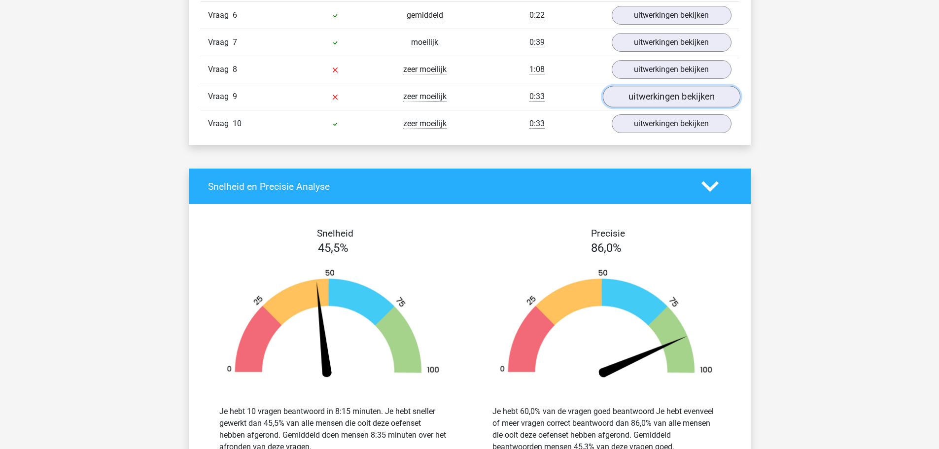
click at [663, 101] on link "uitwerkingen bekijken" at bounding box center [670, 97] width 137 height 22
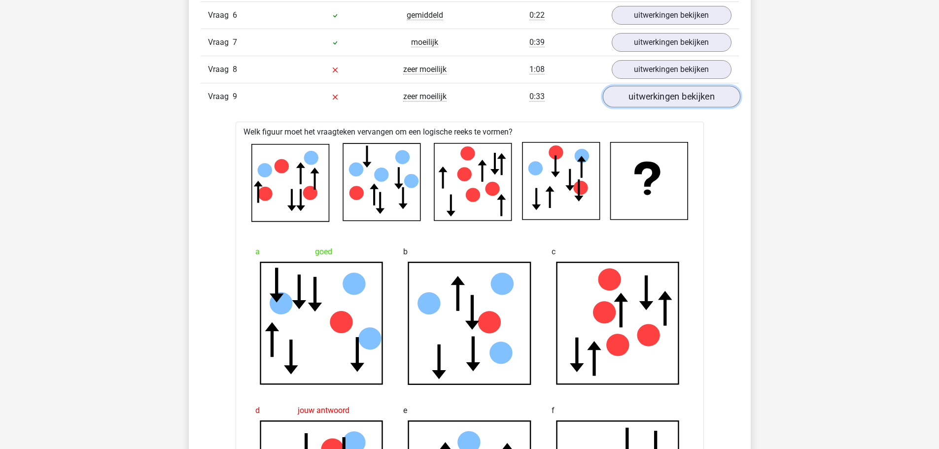
scroll to position [1035, 0]
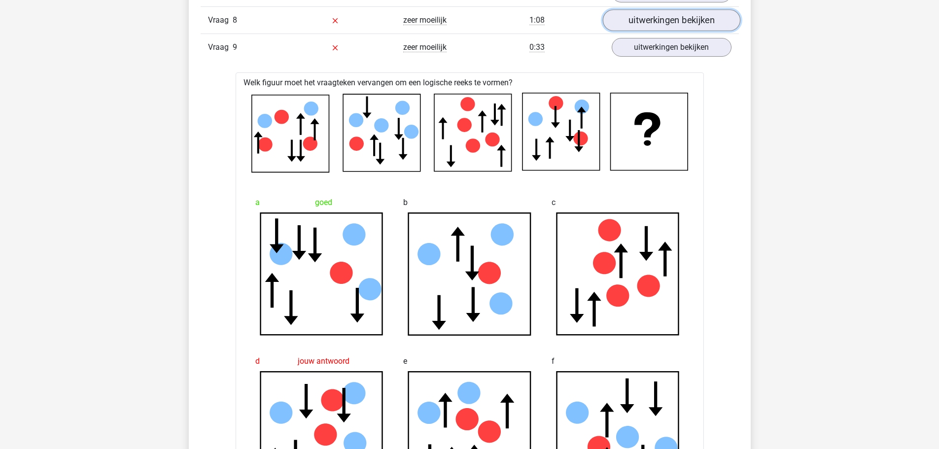
click at [659, 18] on link "uitwerkingen bekijken" at bounding box center [670, 21] width 137 height 22
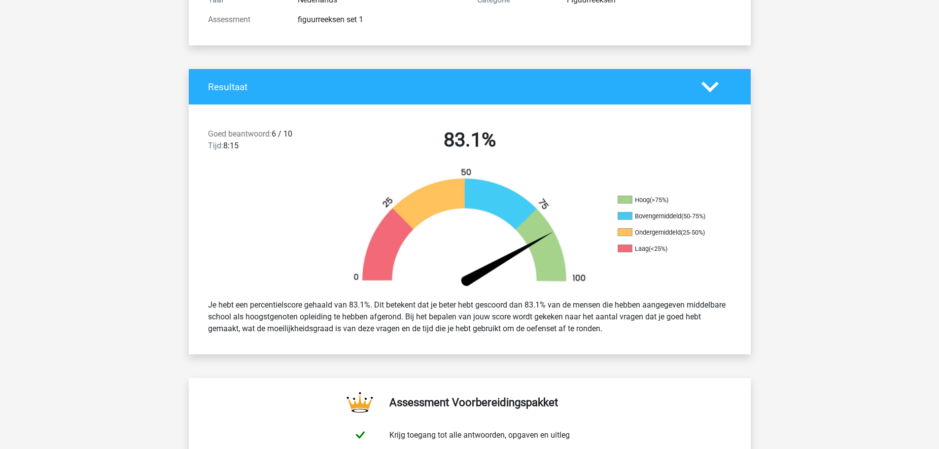
scroll to position [99, 0]
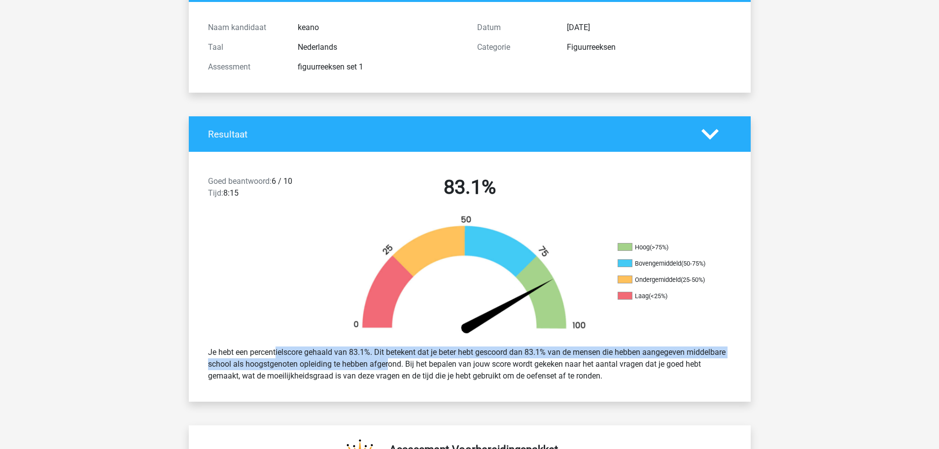
drag, startPoint x: 257, startPoint y: 356, endPoint x: 359, endPoint y: 362, distance: 102.2
click at [358, 362] on div "Je hebt een percentielscore gehaald van 83.1%. Dit betekent dat je beter hebt g…" at bounding box center [470, 363] width 538 height 43
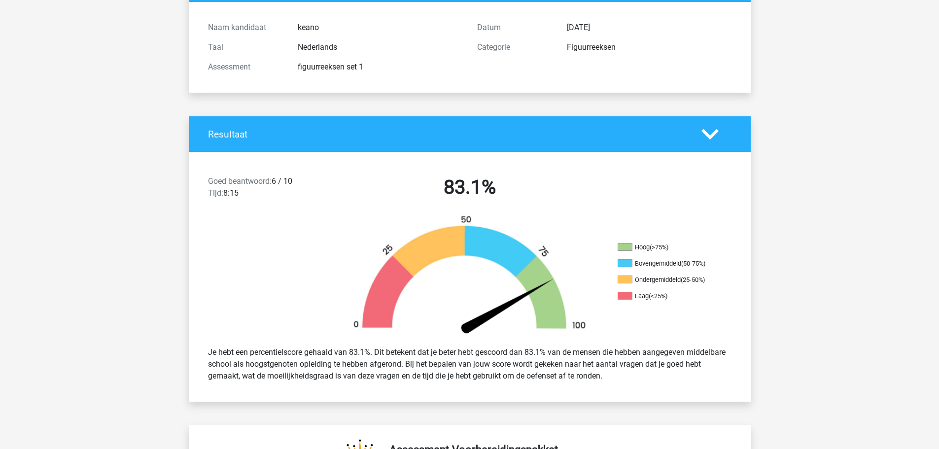
click at [378, 374] on div "Je hebt een percentielscore gehaald van 83.1%. Dit betekent dat je beter hebt g…" at bounding box center [470, 363] width 538 height 43
drag, startPoint x: 602, startPoint y: 374, endPoint x: 197, endPoint y: 346, distance: 405.4
click at [193, 349] on div "Je hebt een percentielscore gehaald van 83.1%. Dit betekent dat je beter hebt g…" at bounding box center [470, 363] width 562 height 51
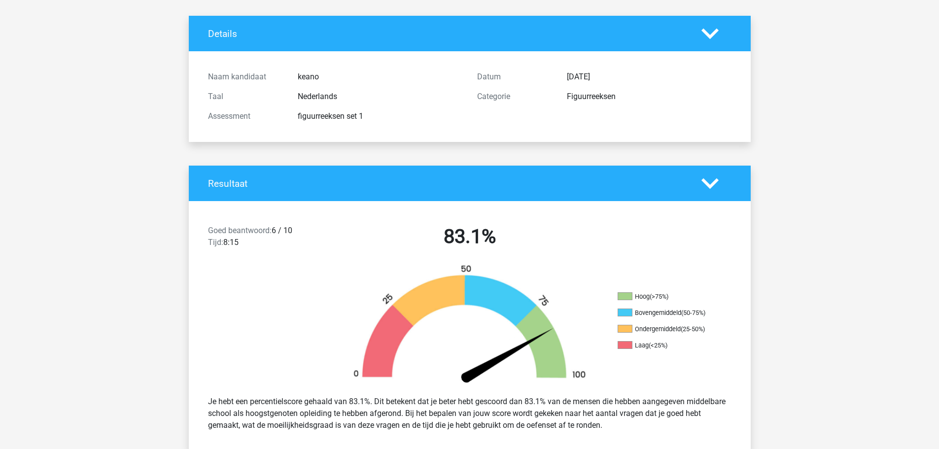
click at [358, 274] on img at bounding box center [469, 326] width 266 height 124
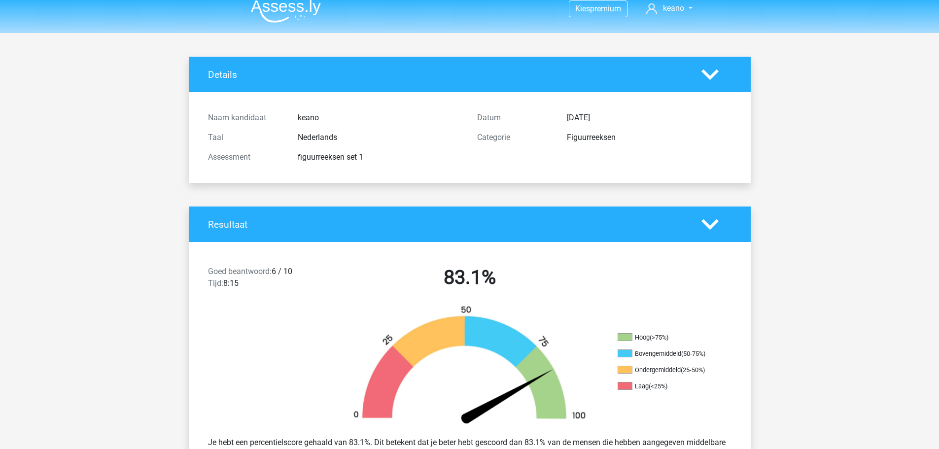
scroll to position [0, 0]
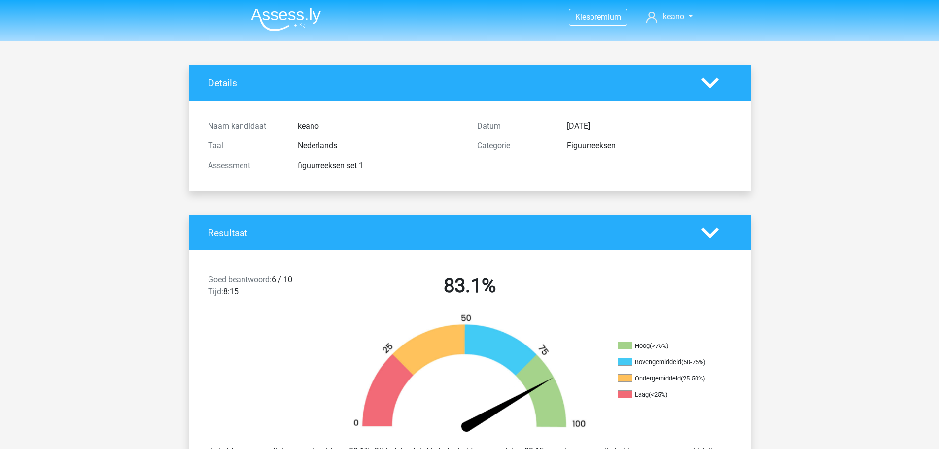
click at [268, 22] on img at bounding box center [286, 19] width 70 height 23
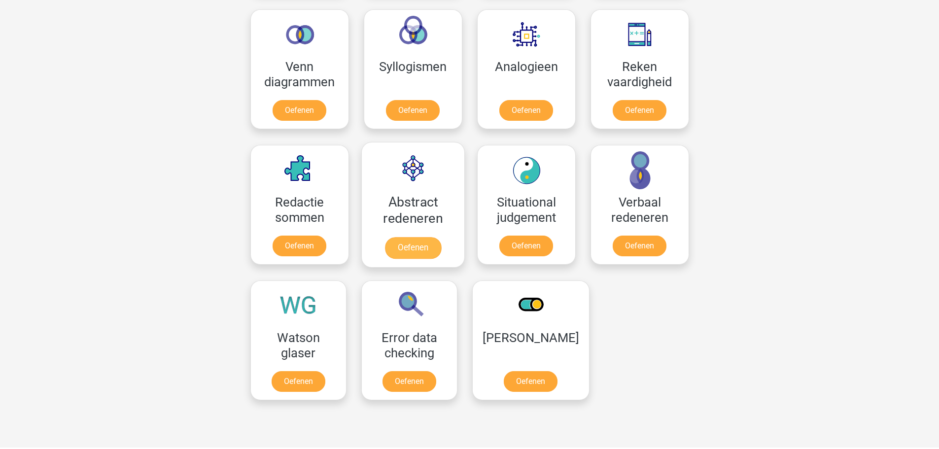
scroll to position [591, 0]
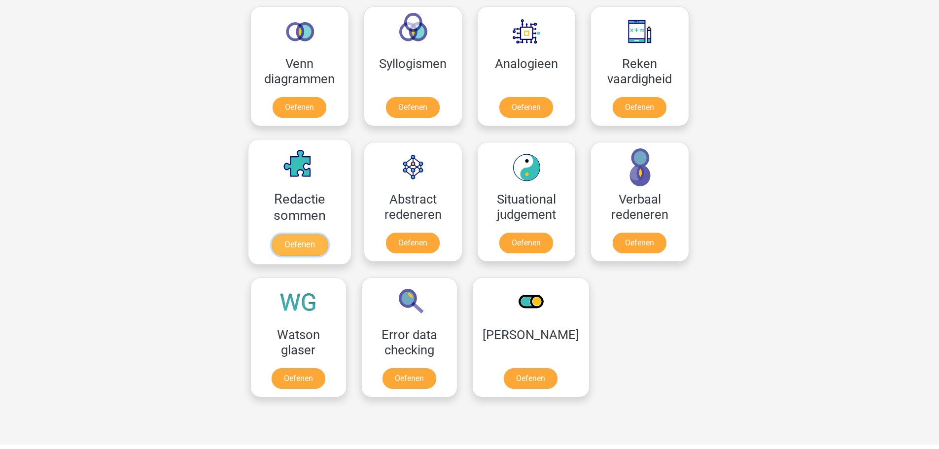
click at [318, 241] on link "Oefenen" at bounding box center [299, 245] width 56 height 22
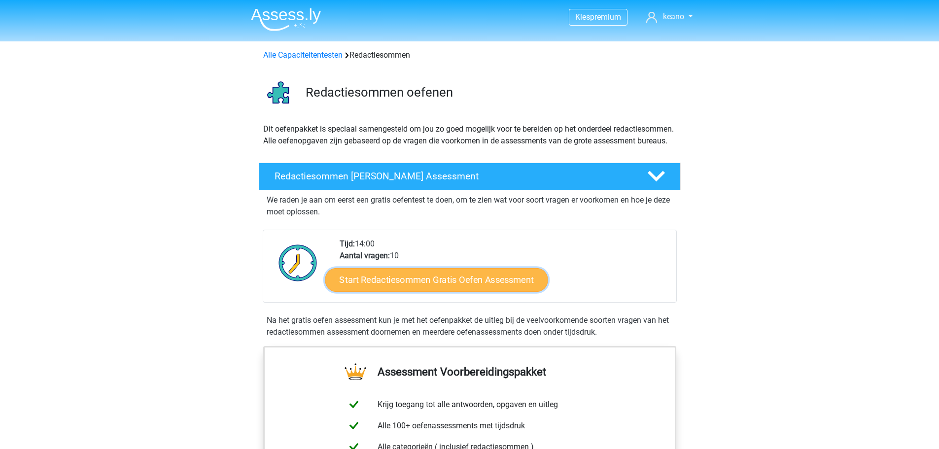
click at [503, 291] on link "Start Redactiesommen Gratis Oefen Assessment" at bounding box center [436, 280] width 223 height 24
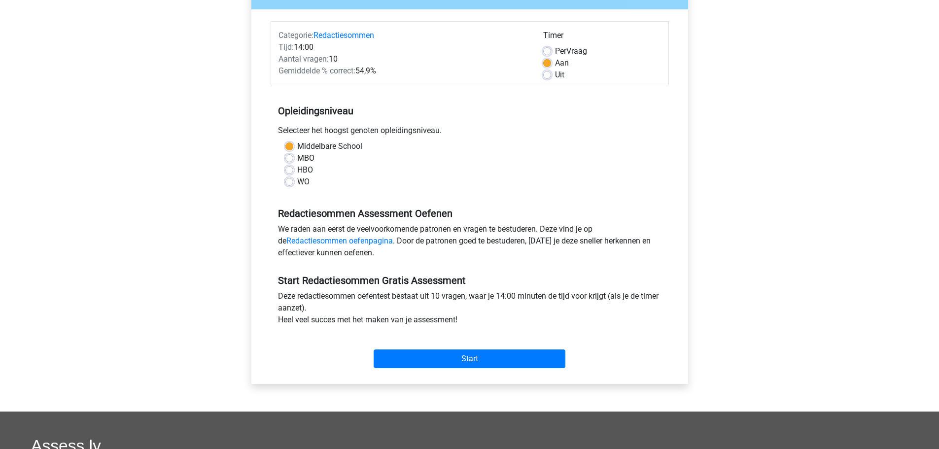
scroll to position [148, 0]
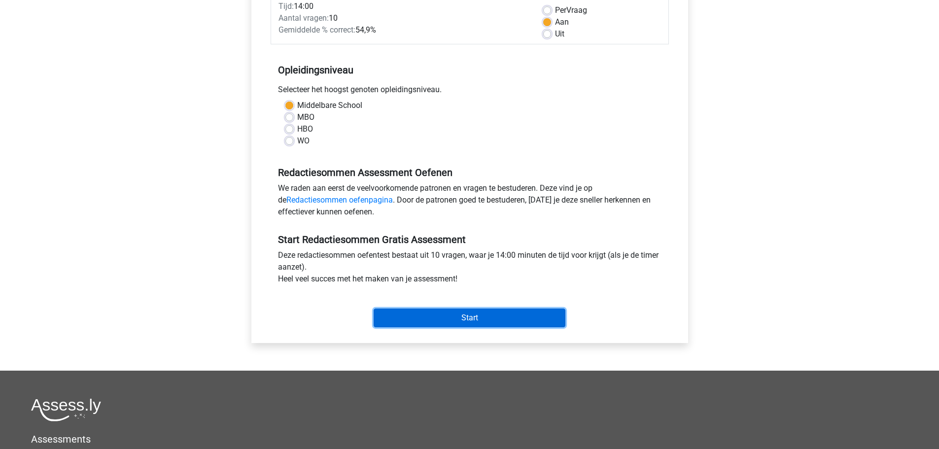
click at [418, 323] on input "Start" at bounding box center [469, 317] width 192 height 19
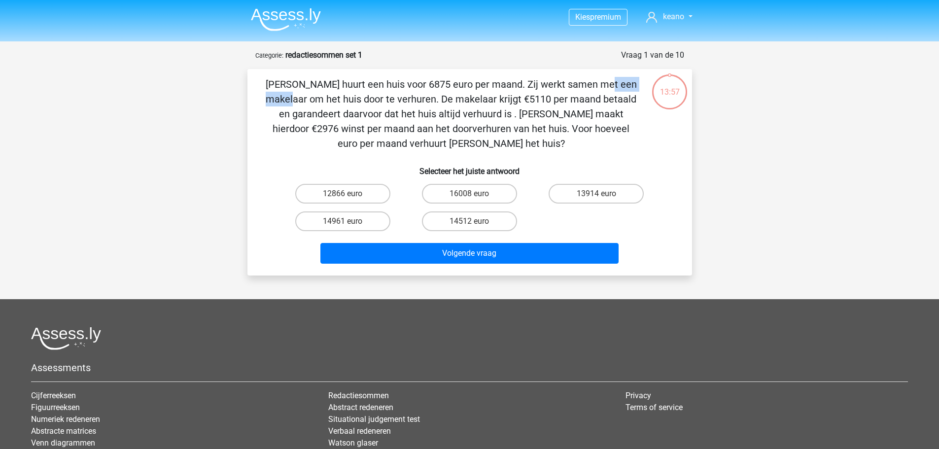
drag, startPoint x: 384, startPoint y: 88, endPoint x: 456, endPoint y: 80, distance: 72.9
click at [436, 82] on p "[PERSON_NAME] huurt een huis voor 6875 euro per maand. Zij werkt samen met een …" at bounding box center [451, 114] width 376 height 74
drag, startPoint x: 496, startPoint y: 80, endPoint x: 510, endPoint y: 81, distance: 14.4
click at [500, 80] on p "[PERSON_NAME] huurt een huis voor 6875 euro per maand. Zij werkt samen met een …" at bounding box center [451, 114] width 376 height 74
click at [579, 83] on p "[PERSON_NAME] huurt een huis voor 6875 euro per maand. Zij werkt samen met een …" at bounding box center [451, 114] width 376 height 74
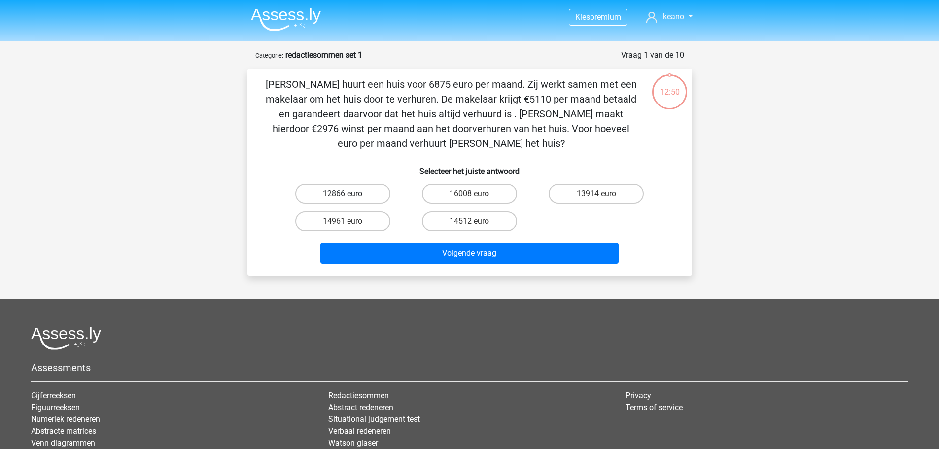
click at [345, 190] on label "12866 euro" at bounding box center [342, 194] width 95 height 20
click at [345, 194] on input "12866 euro" at bounding box center [345, 197] width 6 height 6
radio input "true"
click at [360, 220] on label "14961 euro" at bounding box center [342, 221] width 95 height 20
click at [349, 221] on input "14961 euro" at bounding box center [345, 224] width 6 height 6
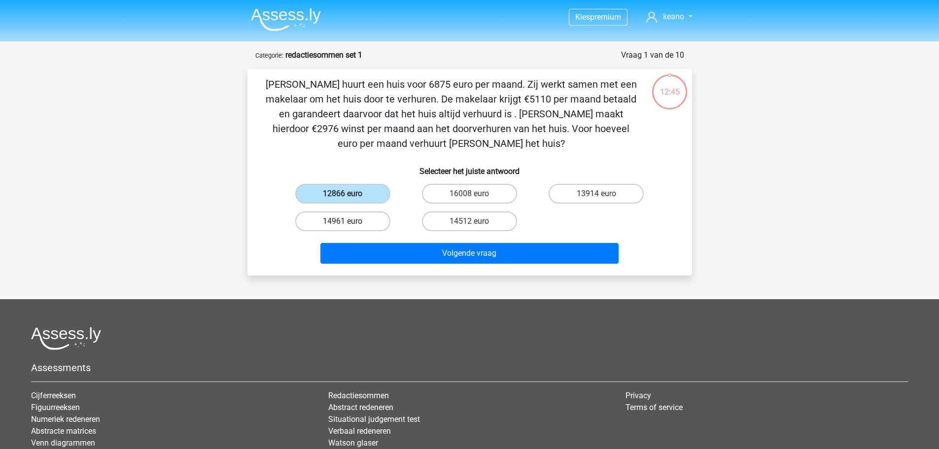
radio input "true"
click at [467, 227] on label "14512 euro" at bounding box center [469, 221] width 95 height 20
click at [469, 227] on input "14512 euro" at bounding box center [472, 224] width 6 height 6
radio input "true"
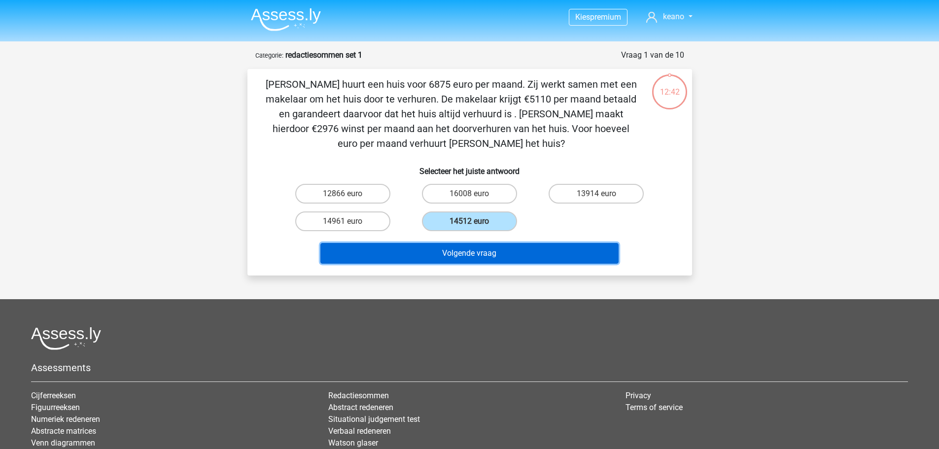
click at [464, 250] on button "Volgende vraag" at bounding box center [469, 253] width 298 height 21
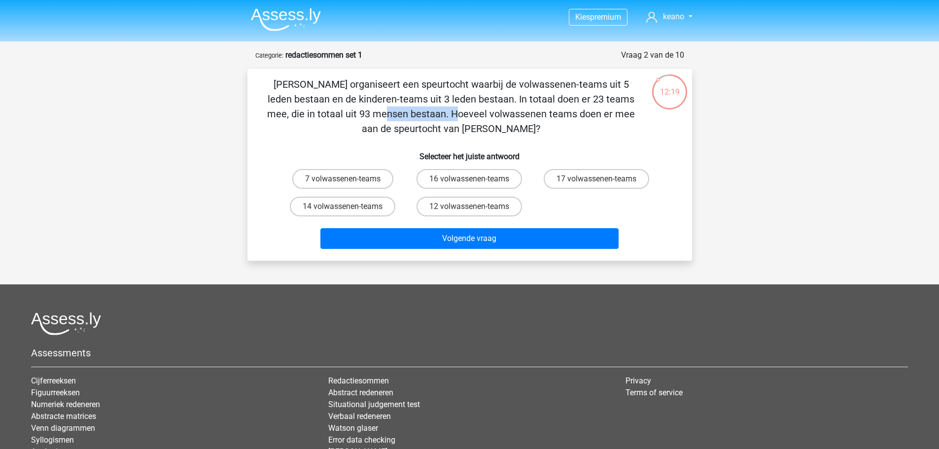
drag, startPoint x: 531, startPoint y: 102, endPoint x: 601, endPoint y: 96, distance: 69.8
click at [601, 96] on p "Chris organiseert een speurtocht waarbij de volwassenen-teams uit 5 leden besta…" at bounding box center [451, 106] width 376 height 59
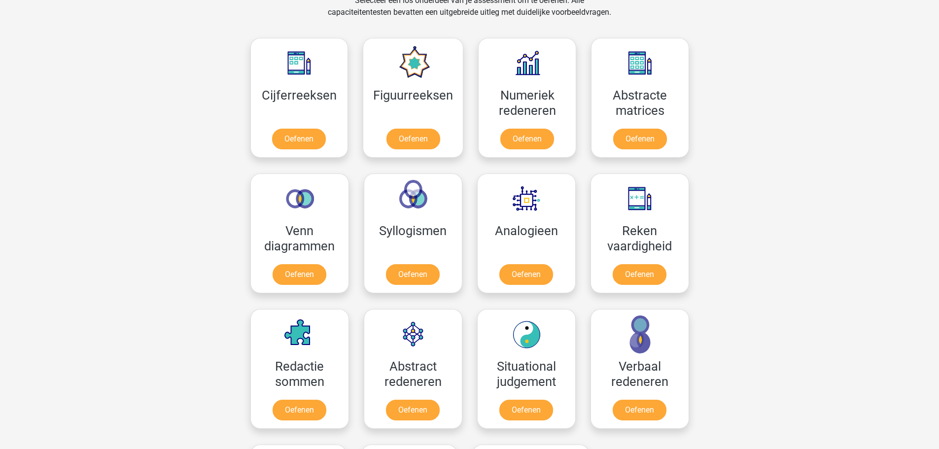
scroll to position [443, 0]
